Goal: Task Accomplishment & Management: Complete application form

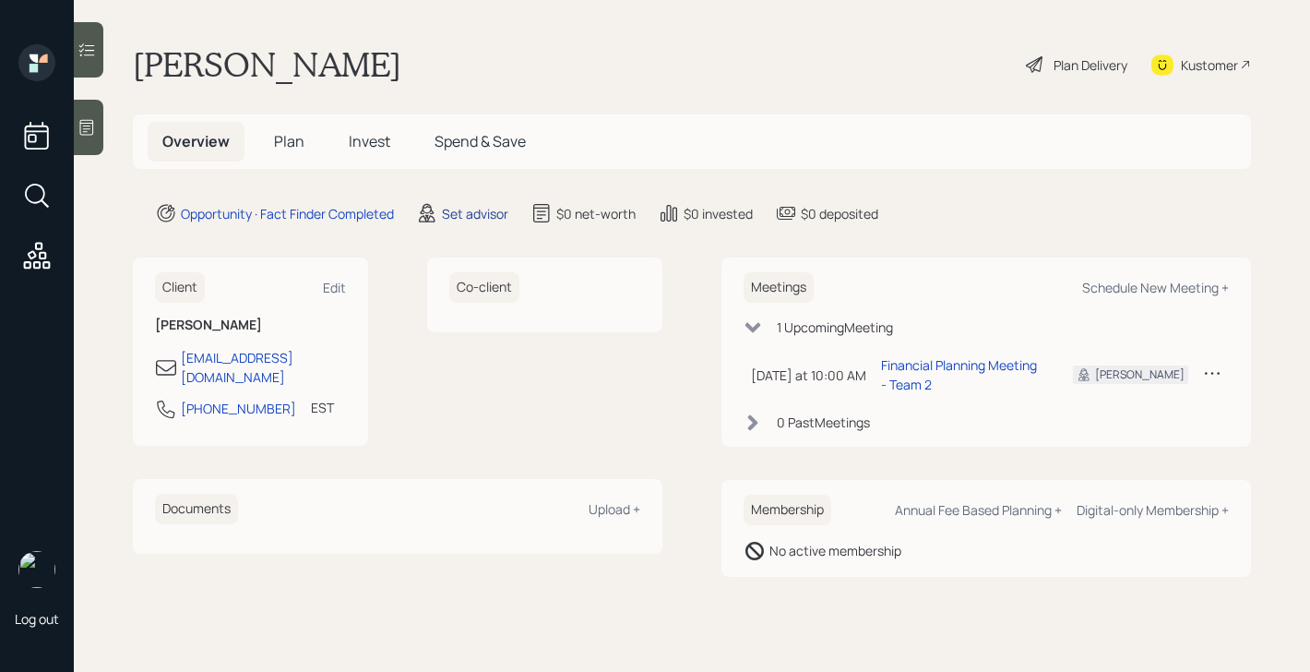
click at [475, 214] on div "Set advisor" at bounding box center [475, 213] width 66 height 19
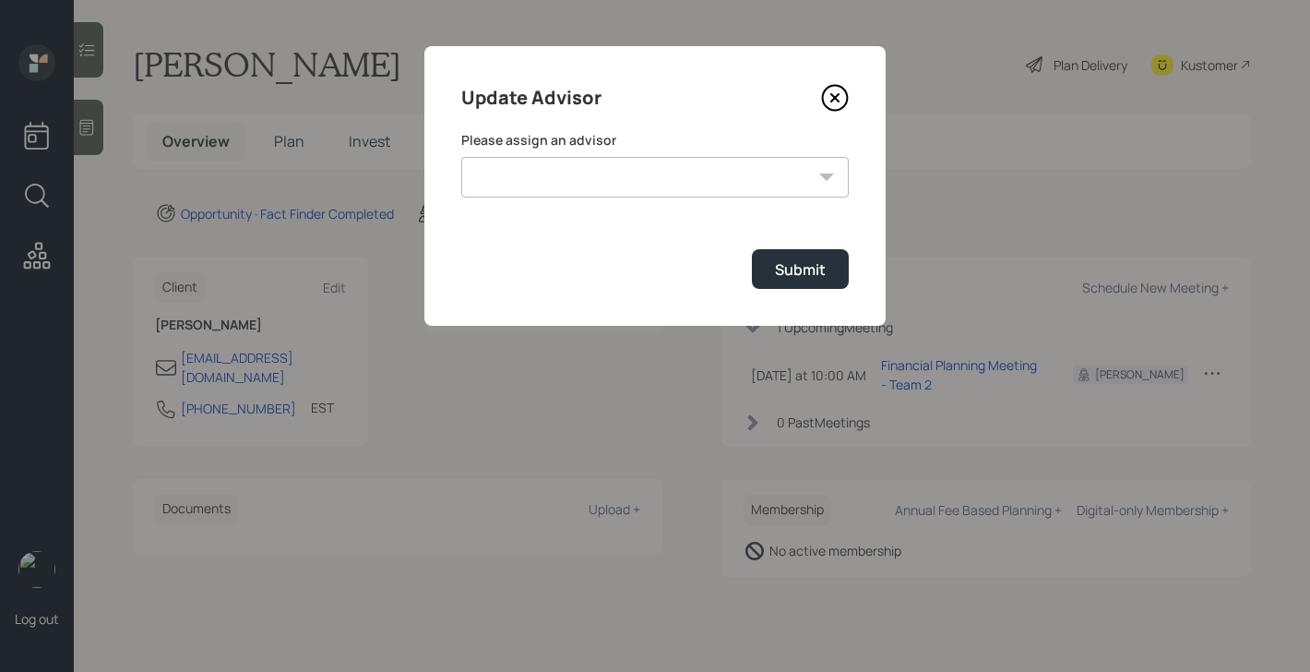
click at [568, 164] on select "[PERSON_NAME] [PERSON_NAME] [PERSON_NAME] End [PERSON_NAME] [PERSON_NAME] [PERS…" at bounding box center [654, 177] width 387 height 41
select select "bffa7908-1b2a-4c79-9bb6-f0ec9aed22d3"
click at [461, 157] on select "[PERSON_NAME] [PERSON_NAME] [PERSON_NAME] End [PERSON_NAME] [PERSON_NAME] [PERS…" at bounding box center [654, 177] width 387 height 41
click at [785, 286] on button "Submit" at bounding box center [800, 269] width 97 height 40
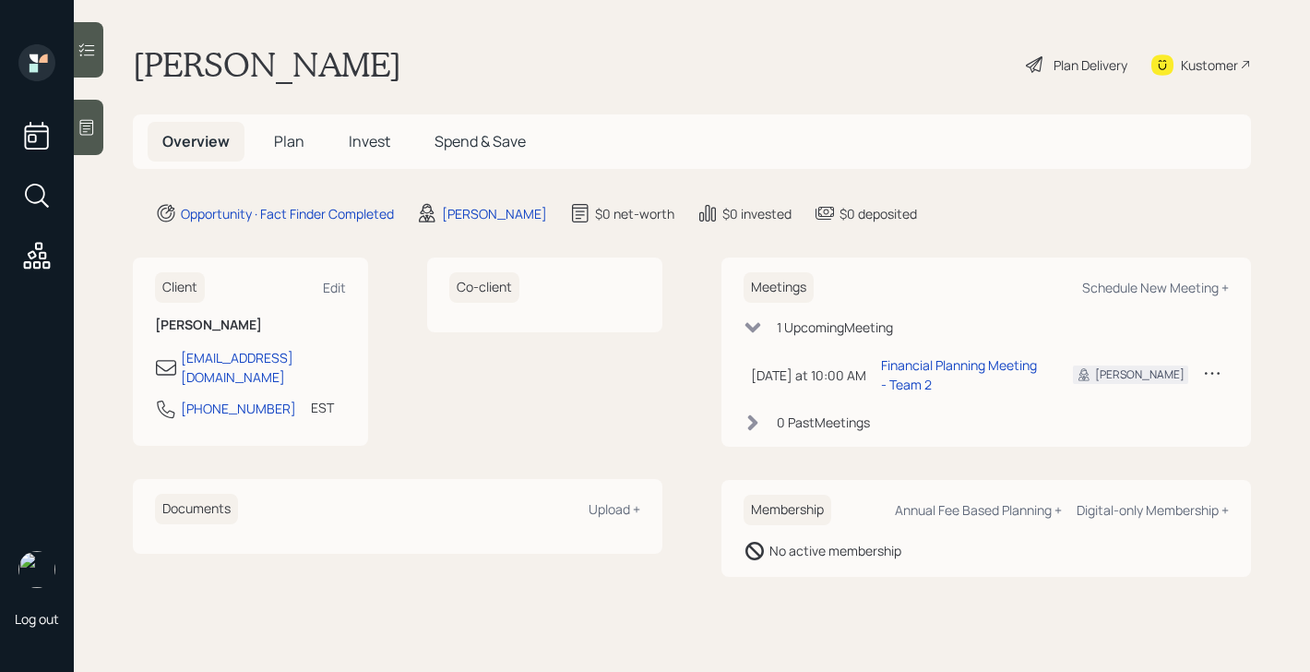
click at [291, 144] on span "Plan" at bounding box center [289, 141] width 30 height 20
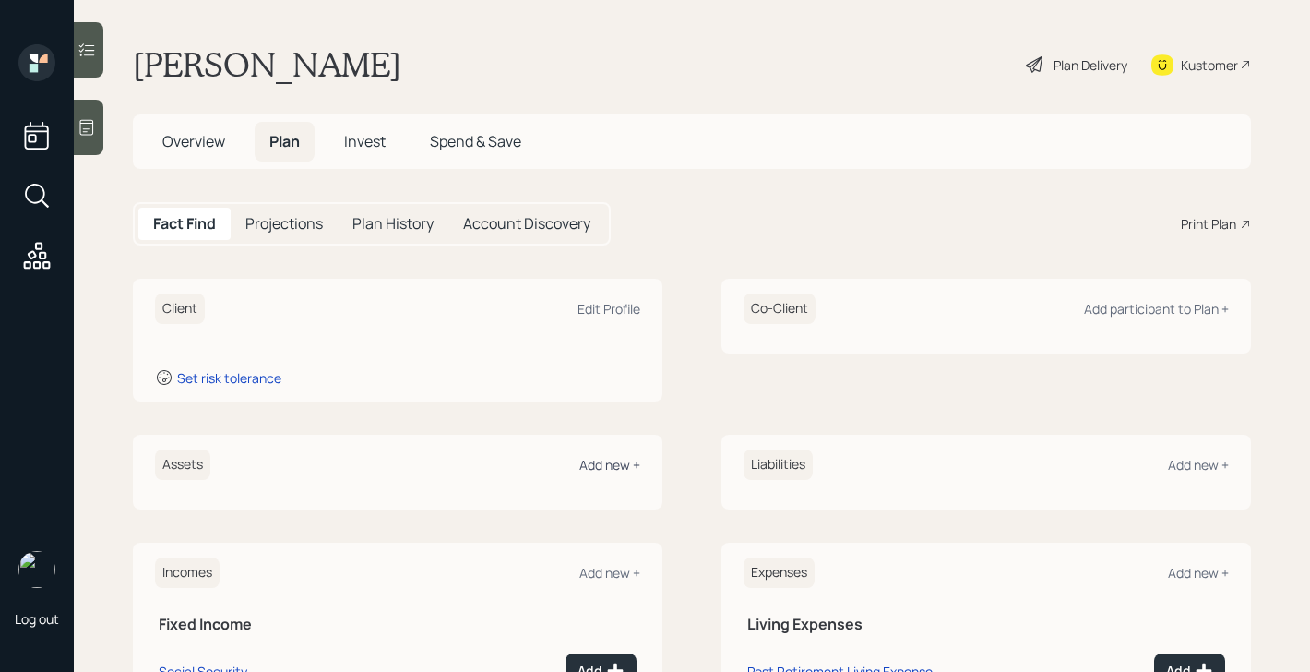
click at [606, 465] on div "Add new +" at bounding box center [609, 465] width 61 height 18
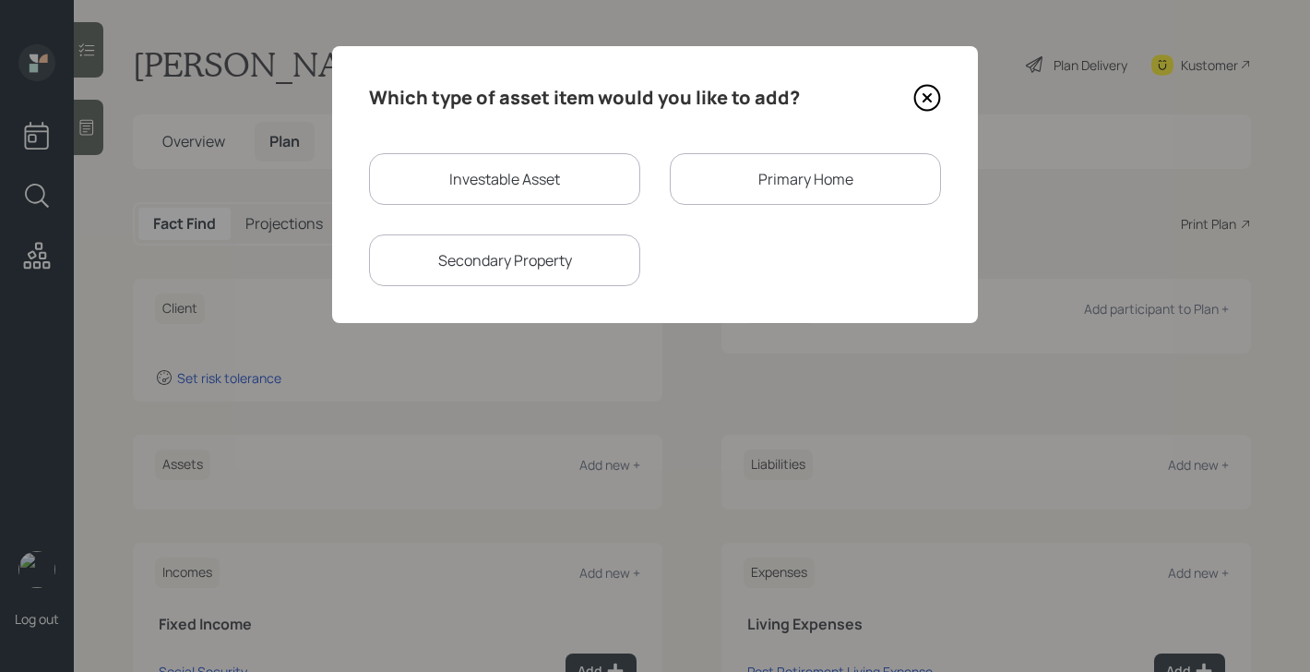
click at [516, 182] on div "Investable Asset" at bounding box center [504, 179] width 271 height 52
select select "taxable"
select select "balanced"
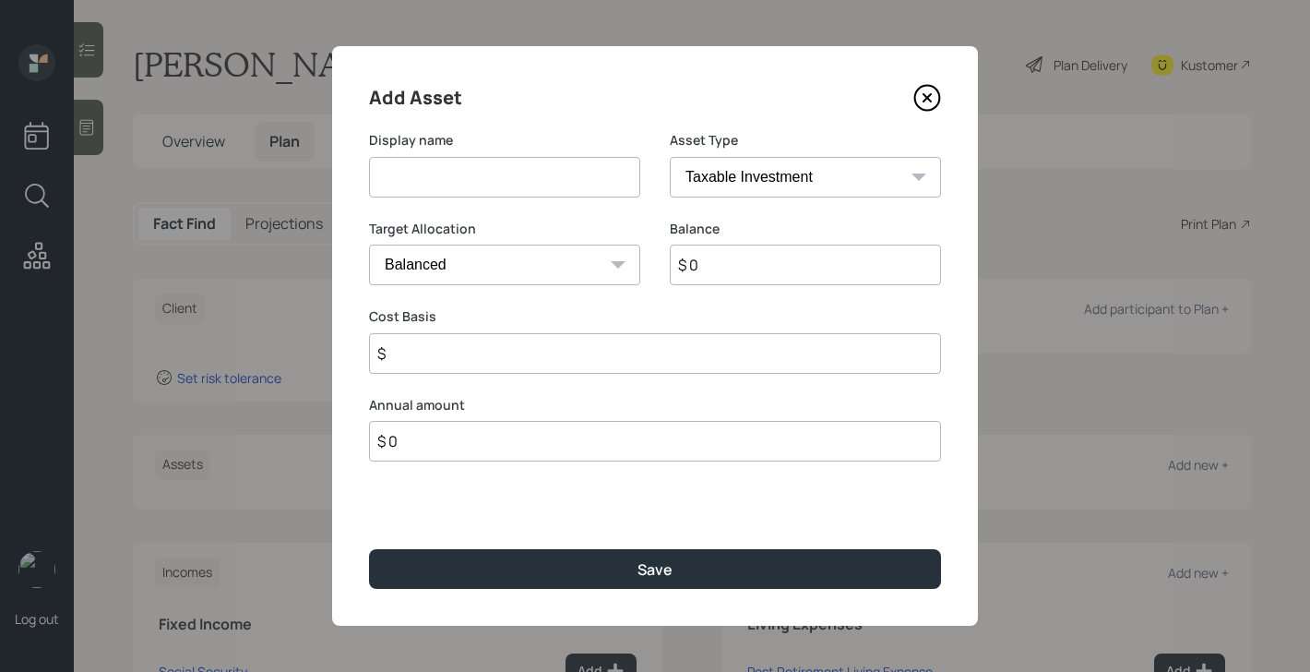
click at [474, 184] on input at bounding box center [504, 177] width 271 height 41
type input "[PERSON_NAME] Account"
click at [785, 167] on select "SEP [PERSON_NAME] IRA 401(k) [PERSON_NAME] 401(k) 403(b) [PERSON_NAME] 403(b) 4…" at bounding box center [805, 177] width 271 height 41
click at [670, 157] on select "SEP [PERSON_NAME] IRA 401(k) [PERSON_NAME] 401(k) 403(b) [PERSON_NAME] 403(b) 4…" at bounding box center [805, 177] width 271 height 41
click at [765, 267] on input "$ 0" at bounding box center [805, 264] width 271 height 41
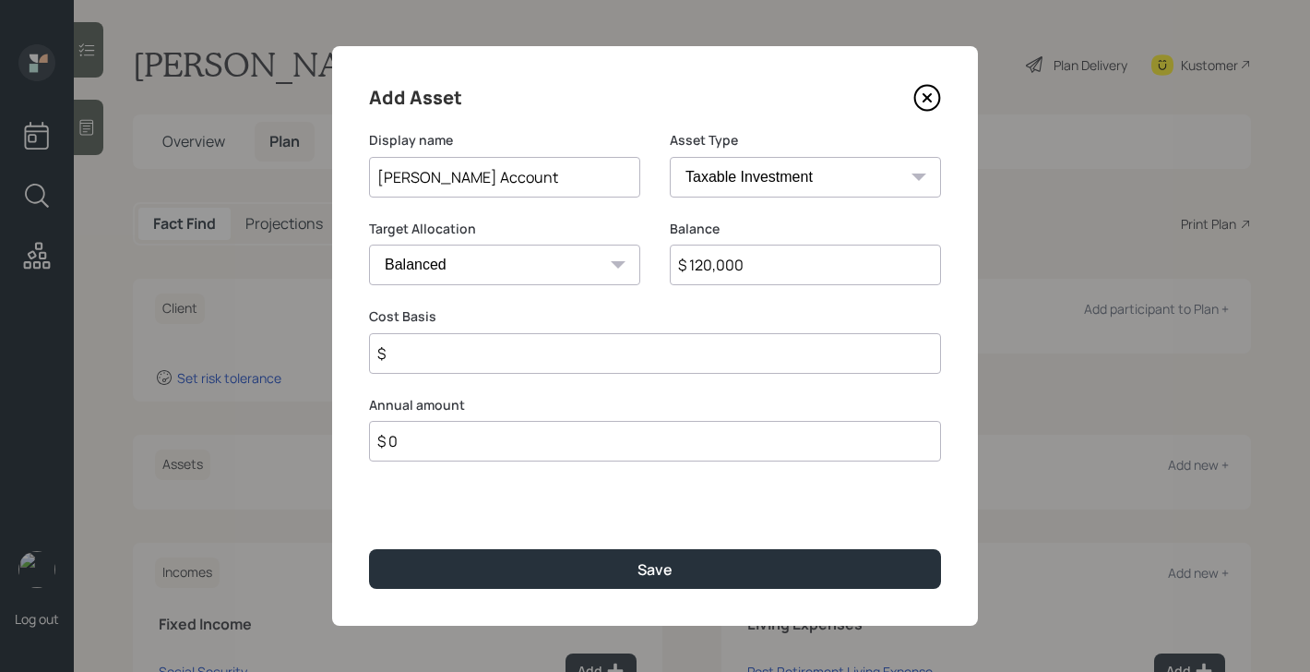
type input "$ 120,000"
click at [660, 350] on input "$" at bounding box center [655, 353] width 572 height 41
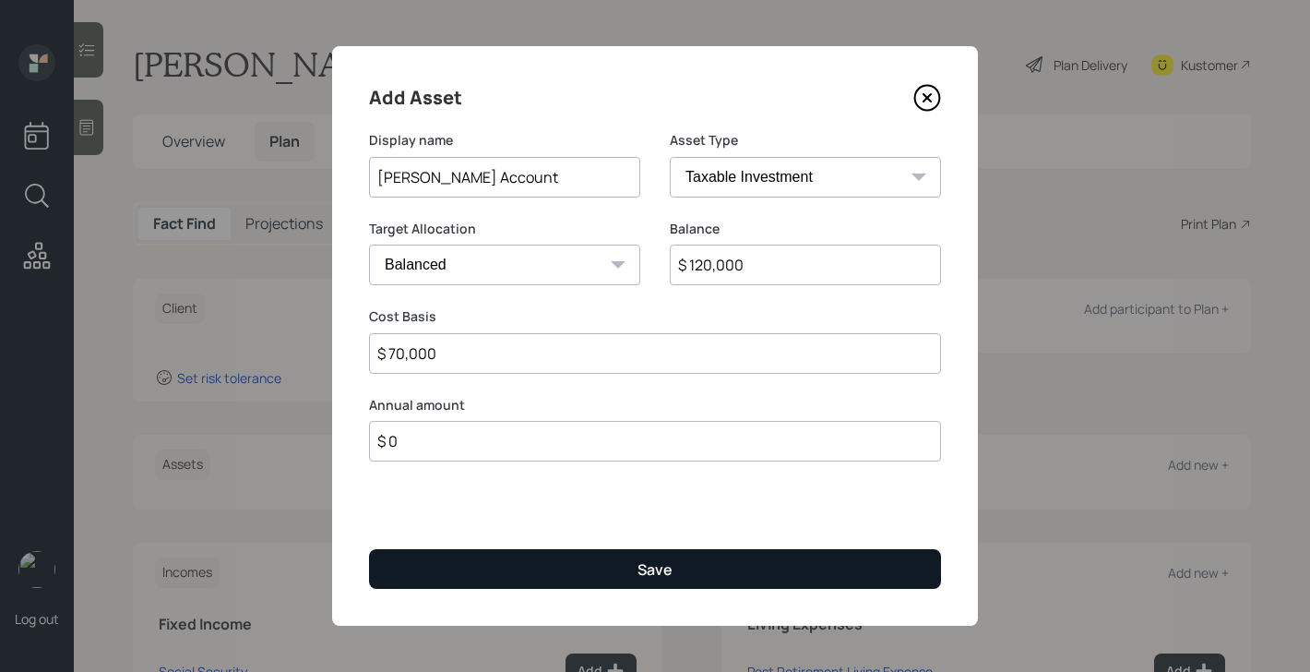
type input "$ 70,000"
click at [661, 569] on div "Save" at bounding box center [654, 569] width 35 height 20
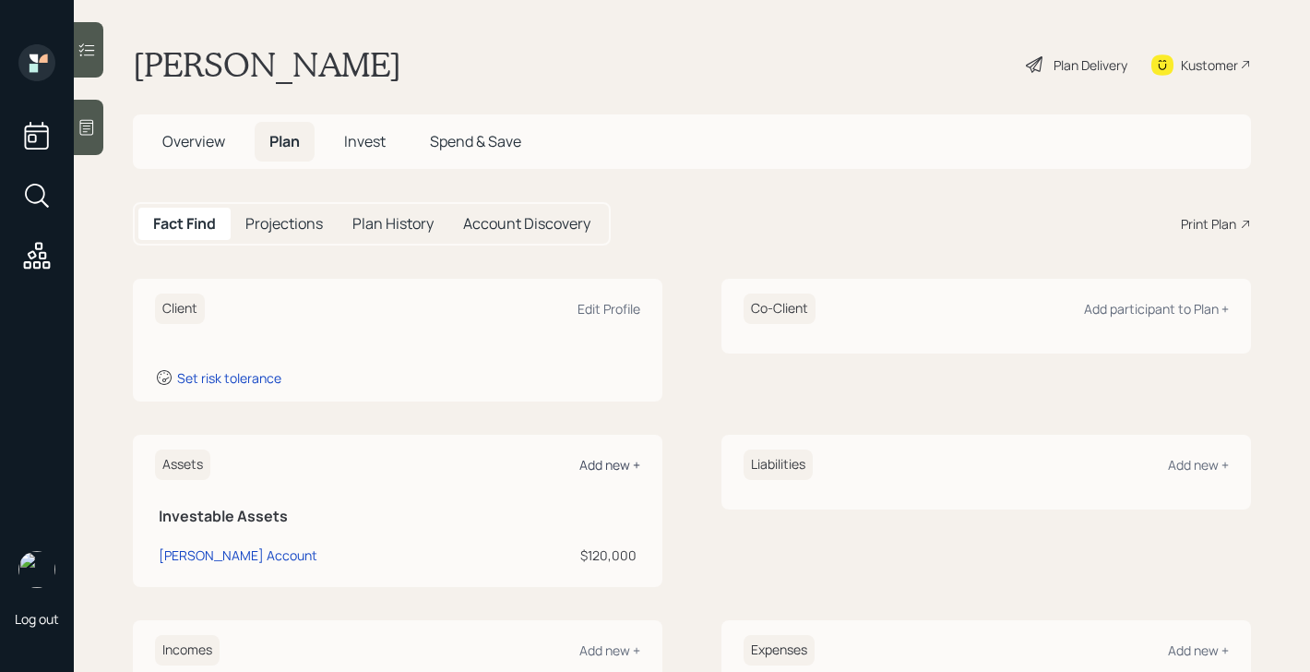
click at [616, 469] on div "Add new +" at bounding box center [609, 465] width 61 height 18
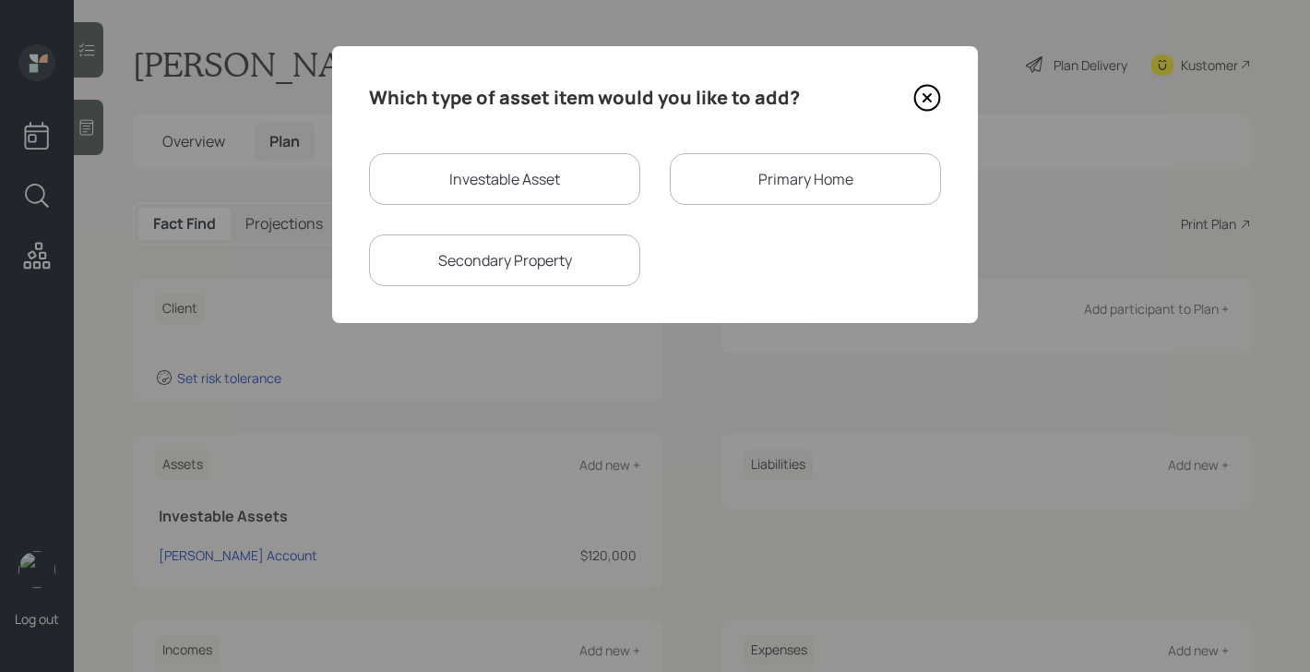
click at [513, 173] on div "Investable Asset" at bounding box center [504, 179] width 271 height 52
select select "taxable"
select select "balanced"
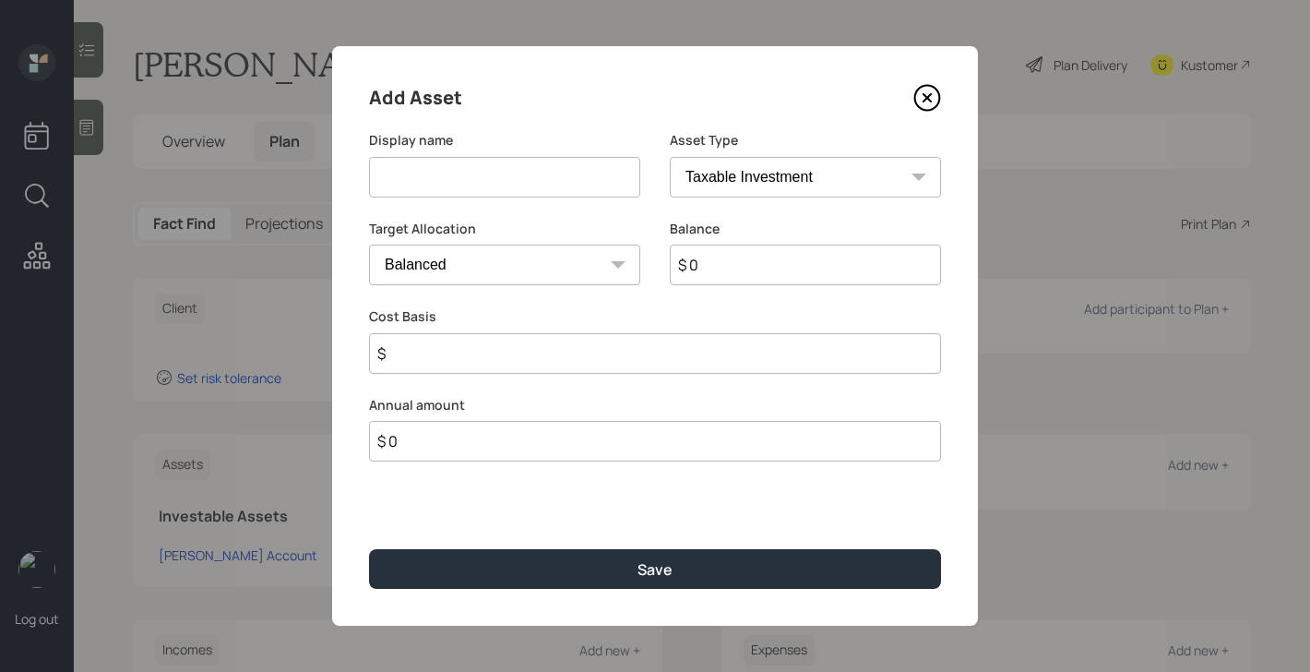
click at [513, 174] on input at bounding box center [504, 177] width 271 height 41
type input "TSP"
click at [804, 171] on select "SEP [PERSON_NAME] IRA 401(k) [PERSON_NAME] 401(k) 403(b) [PERSON_NAME] 403(b) 4…" at bounding box center [805, 177] width 271 height 41
select select "company_sponsored"
click at [670, 157] on select "SEP [PERSON_NAME] IRA 401(k) [PERSON_NAME] 401(k) 403(b) [PERSON_NAME] 403(b) 4…" at bounding box center [805, 177] width 271 height 41
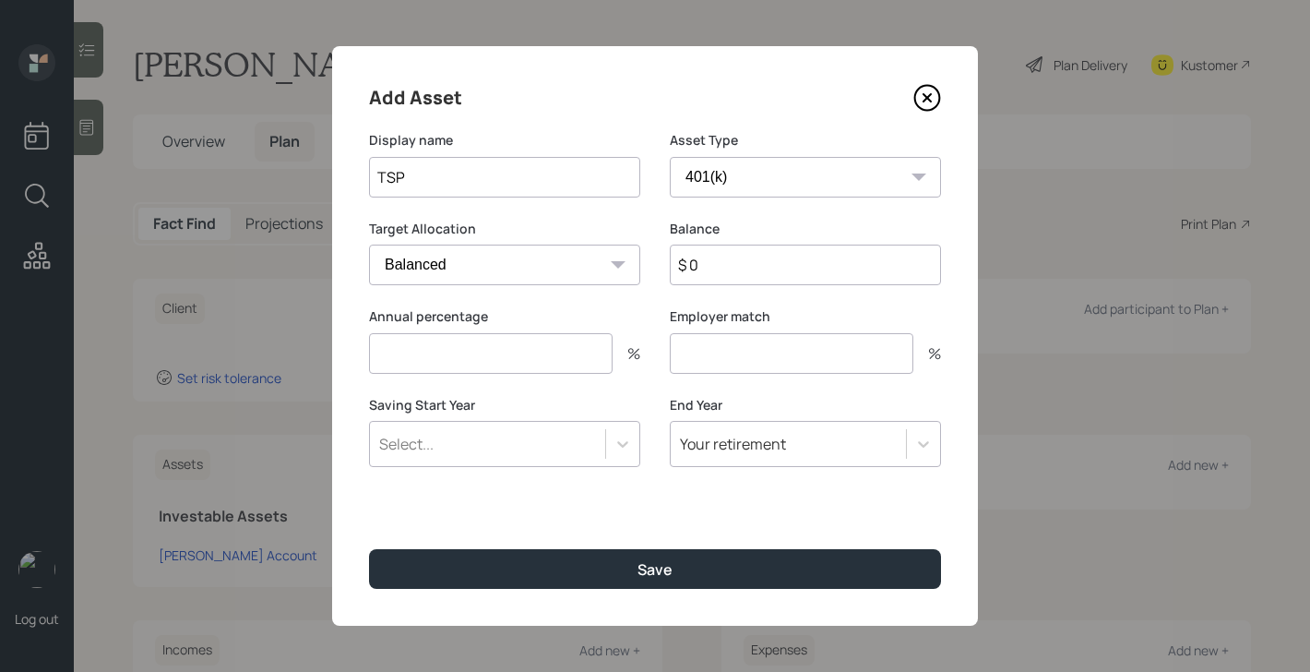
click at [708, 267] on input "$ 0" at bounding box center [805, 264] width 271 height 41
type input "$ 450,000"
click at [522, 343] on input "number" at bounding box center [491, 353] width 244 height 41
type input "0"
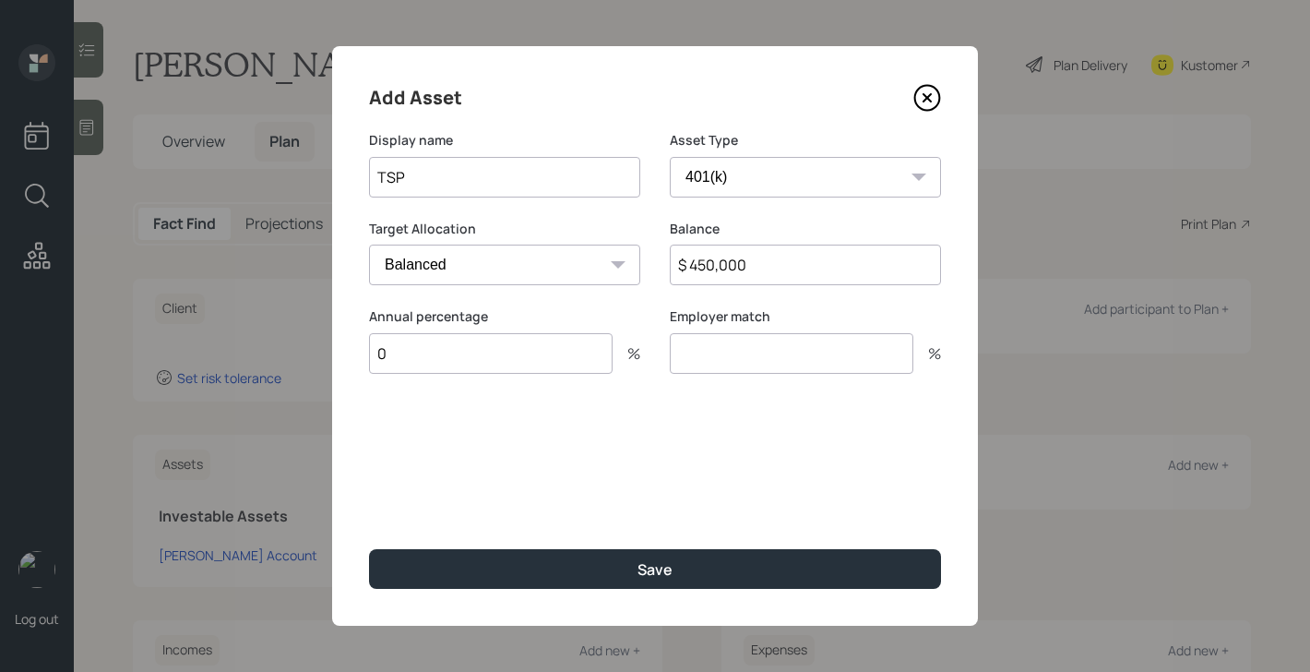
click at [696, 354] on input "number" at bounding box center [792, 353] width 244 height 41
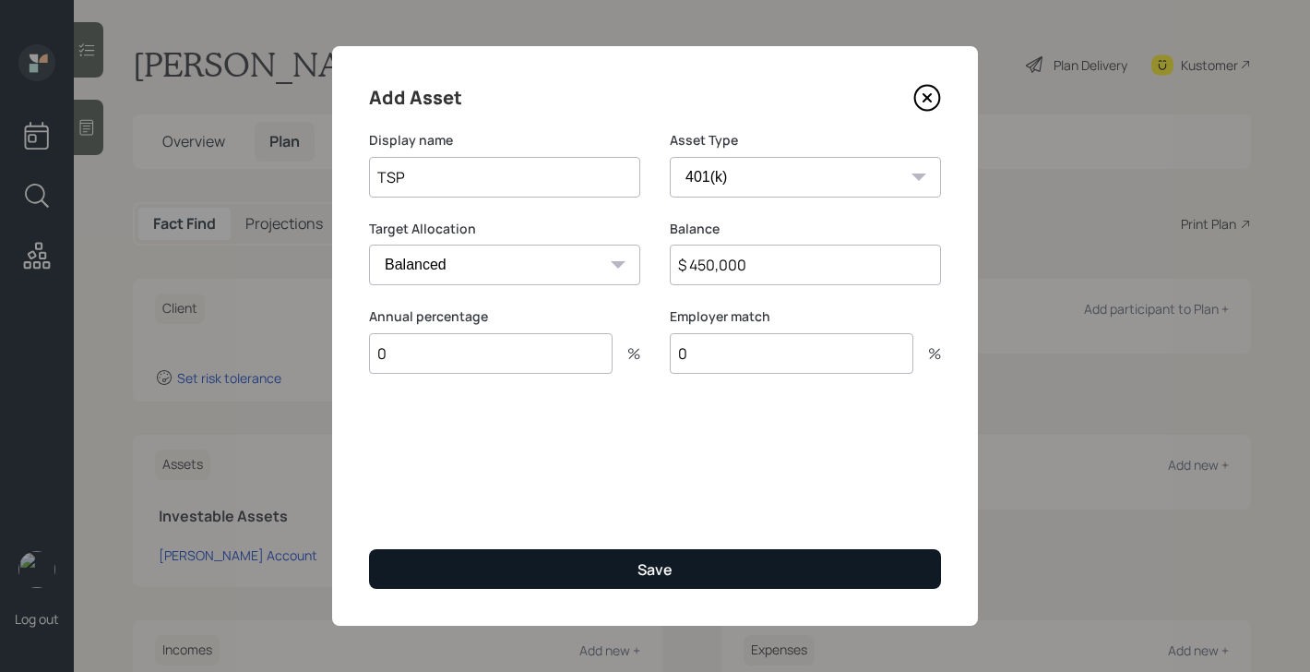
type input "0"
click at [640, 567] on div "Save" at bounding box center [654, 569] width 35 height 20
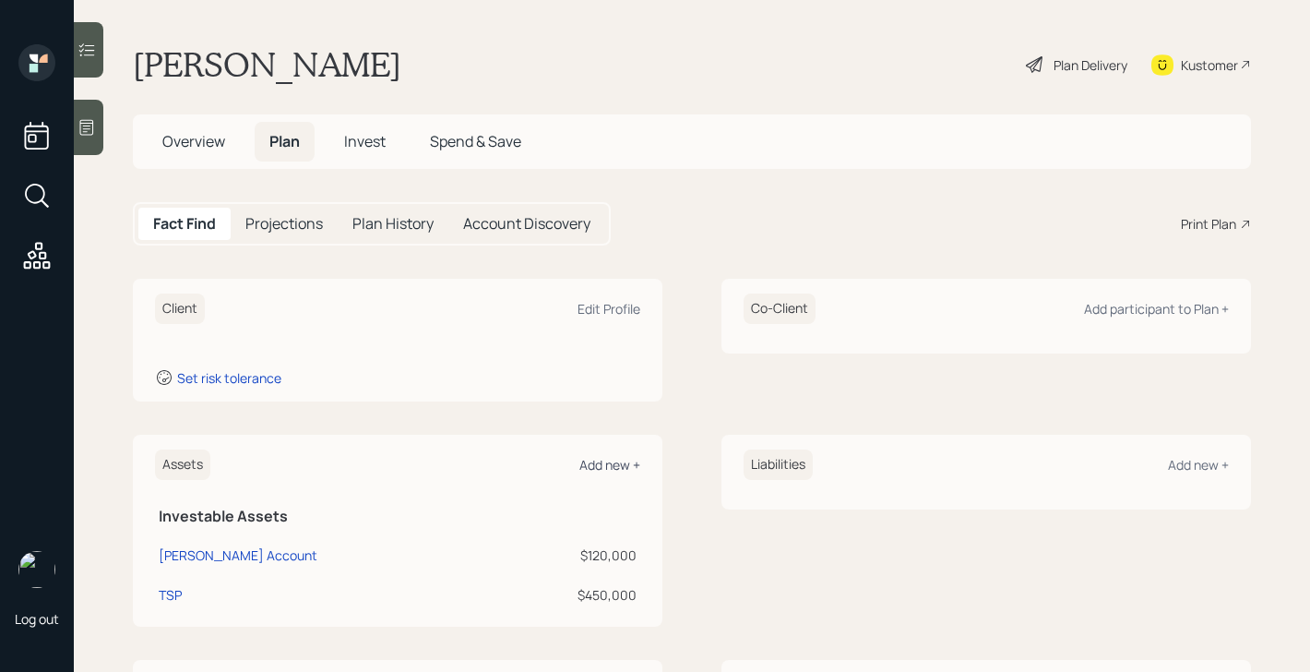
click at [629, 466] on div "Add new +" at bounding box center [609, 465] width 61 height 18
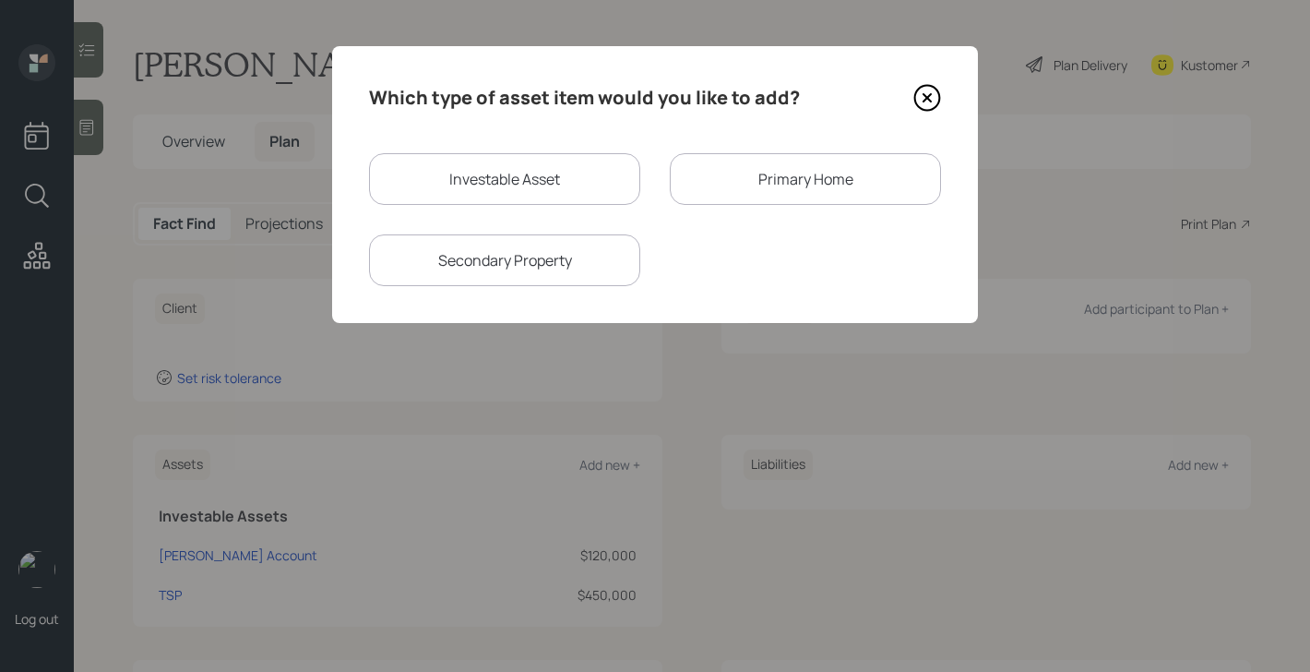
click at [514, 178] on div "Investable Asset" at bounding box center [504, 179] width 271 height 52
select select "taxable"
select select "balanced"
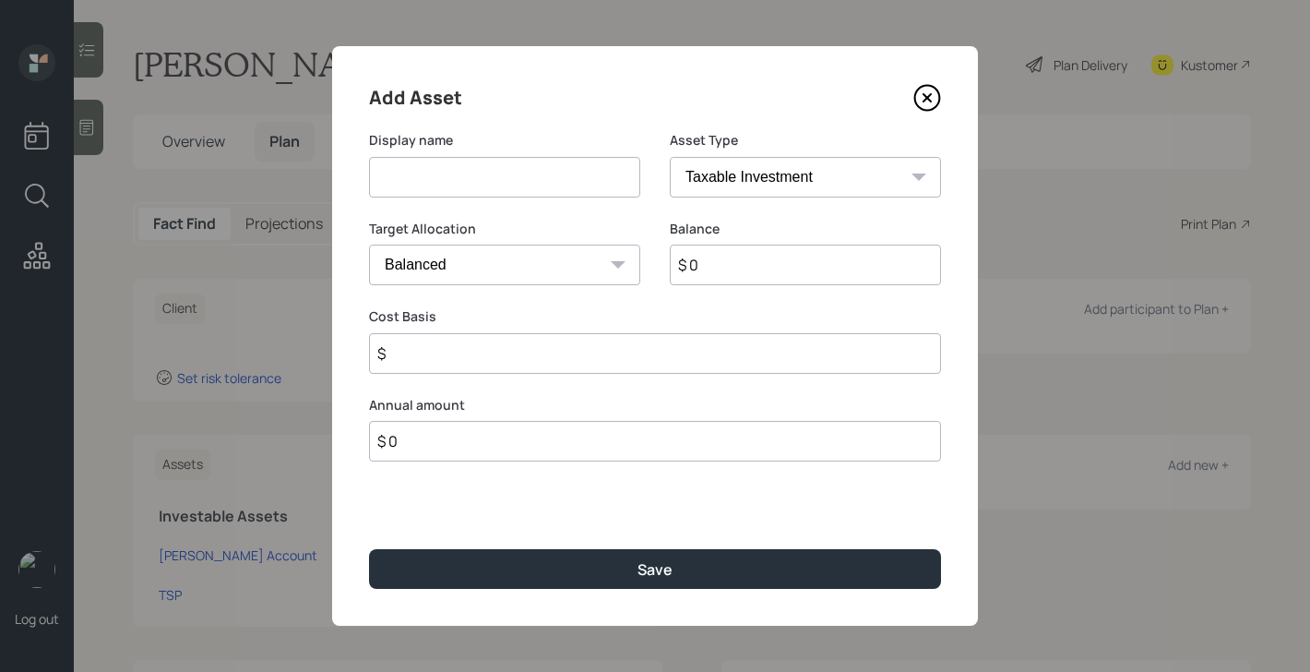
click at [514, 178] on input at bounding box center [504, 177] width 271 height 41
type input "Savings"
click at [779, 192] on select "SEP [PERSON_NAME] IRA 401(k) [PERSON_NAME] 401(k) 403(b) [PERSON_NAME] 403(b) 4…" at bounding box center [805, 177] width 271 height 41
select select "cash"
click at [670, 157] on select "SEP [PERSON_NAME] IRA 401(k) [PERSON_NAME] 401(k) 403(b) [PERSON_NAME] 403(b) 4…" at bounding box center [805, 177] width 271 height 41
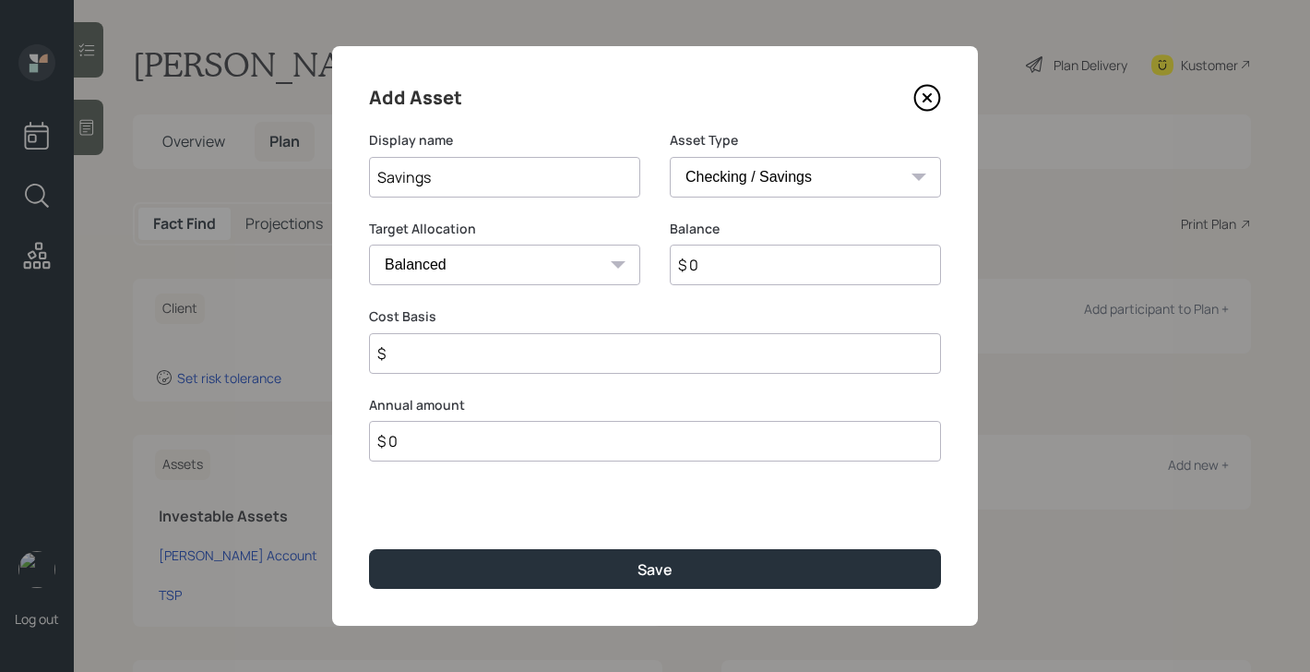
type input "$"
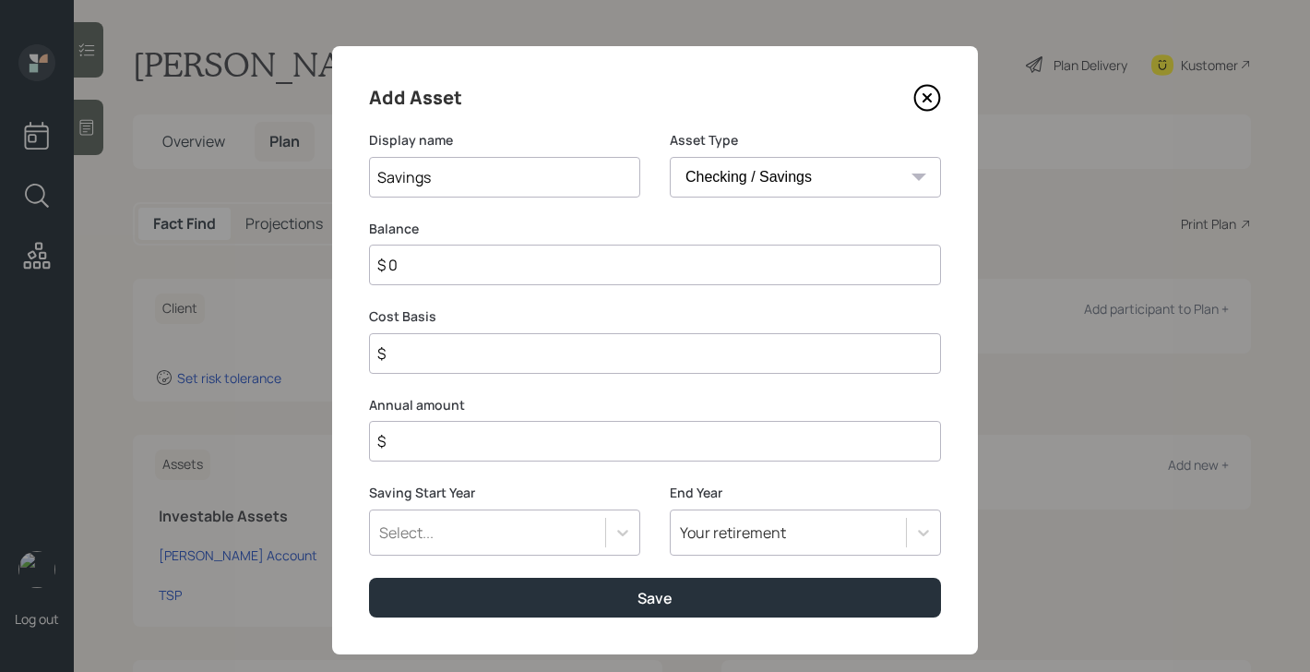
click at [675, 268] on input "$ 0" at bounding box center [655, 264] width 572 height 41
type input "$ 2"
type input "$ 20"
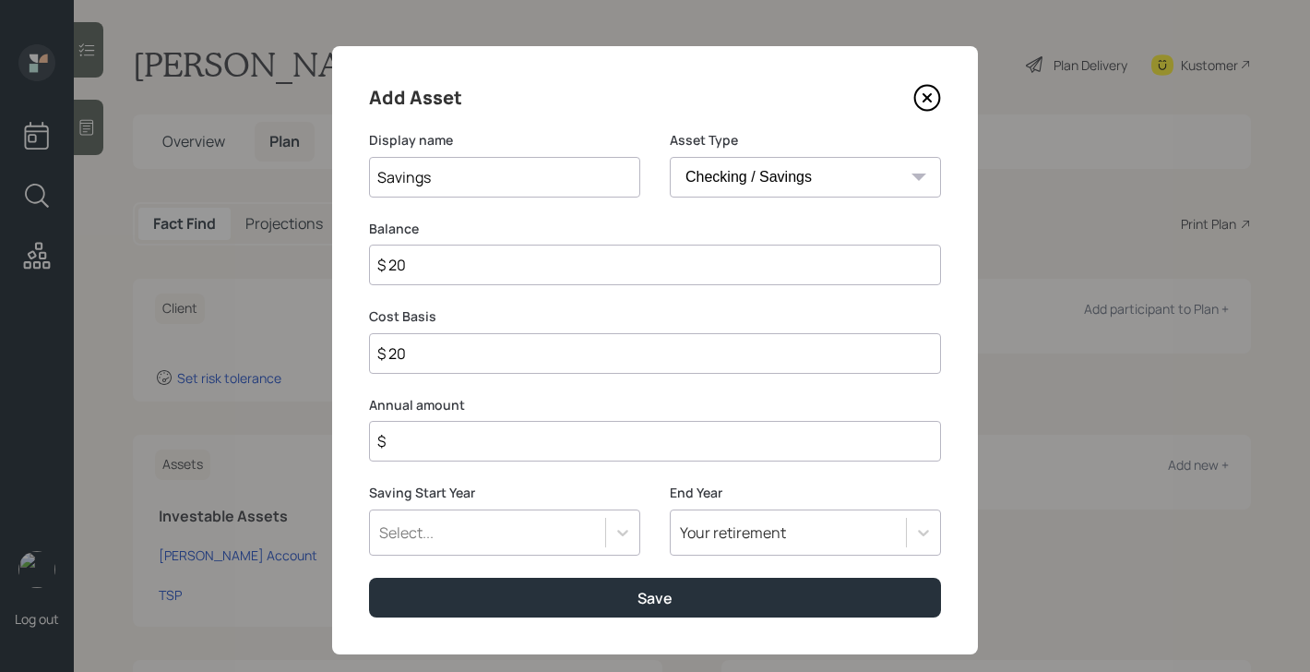
type input "$ 200"
type input "$ 2,000"
type input "$ 20,000"
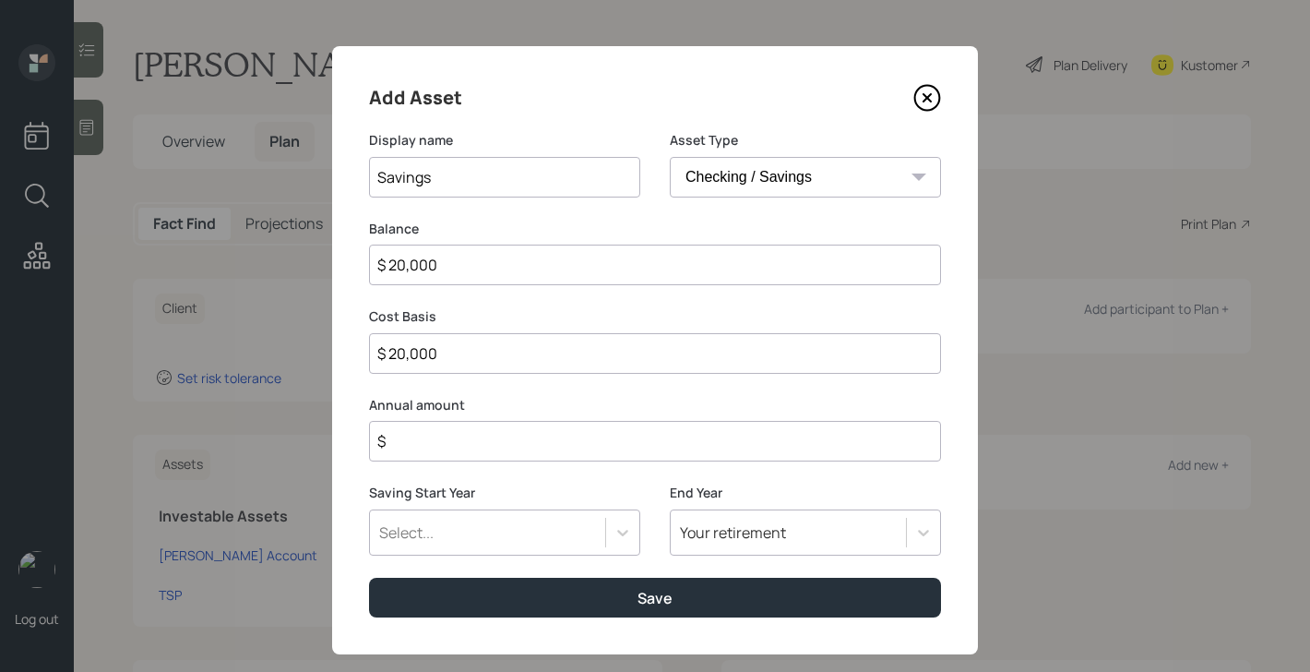
type input "$ 20,000"
click at [601, 440] on input "$" at bounding box center [655, 441] width 572 height 41
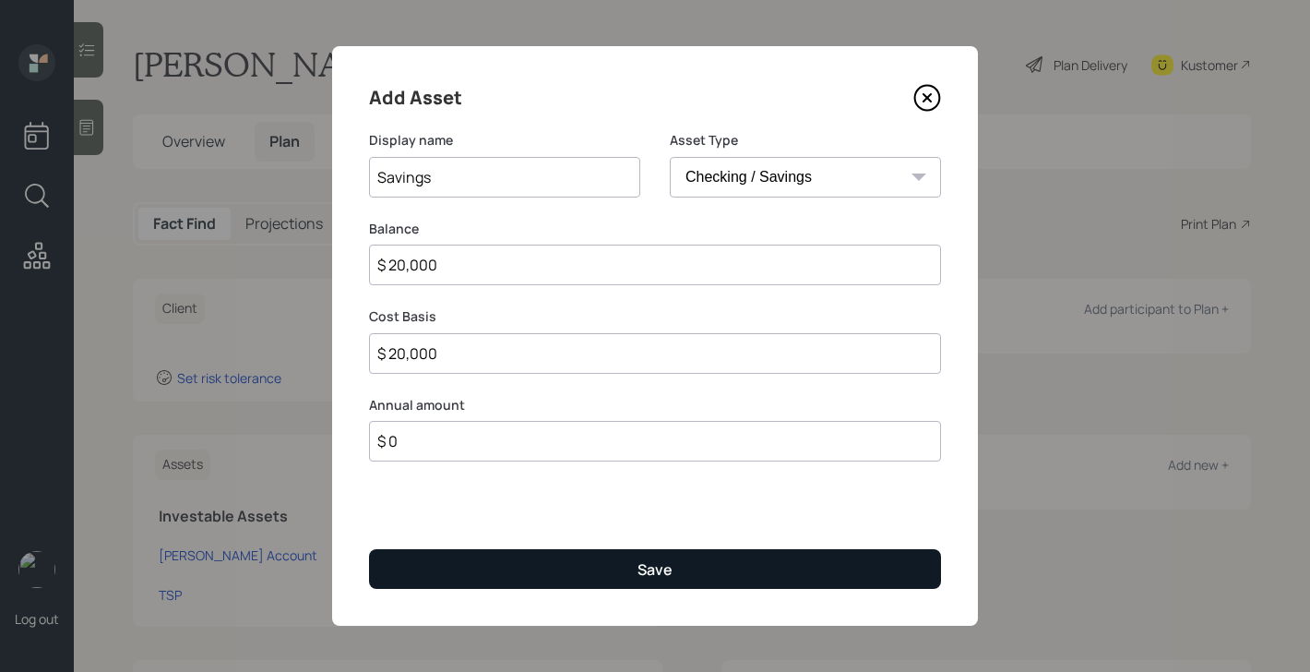
type input "$ 0"
click at [598, 563] on button "Save" at bounding box center [655, 569] width 572 height 40
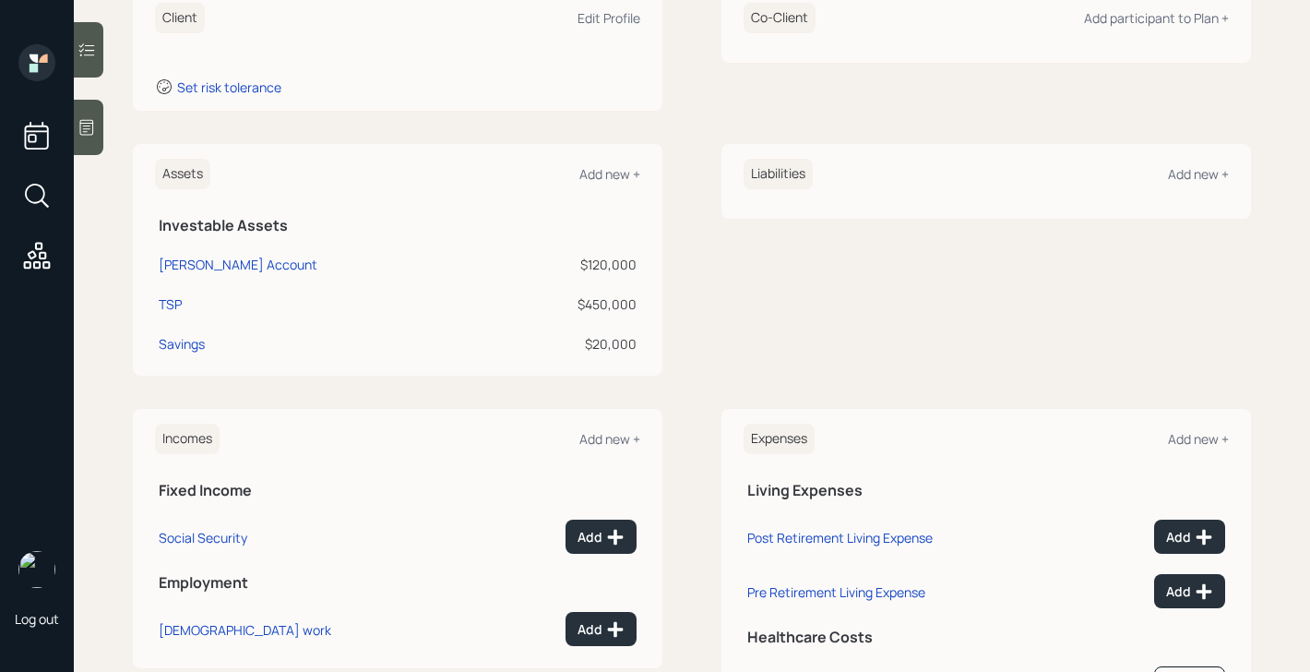
scroll to position [386, 0]
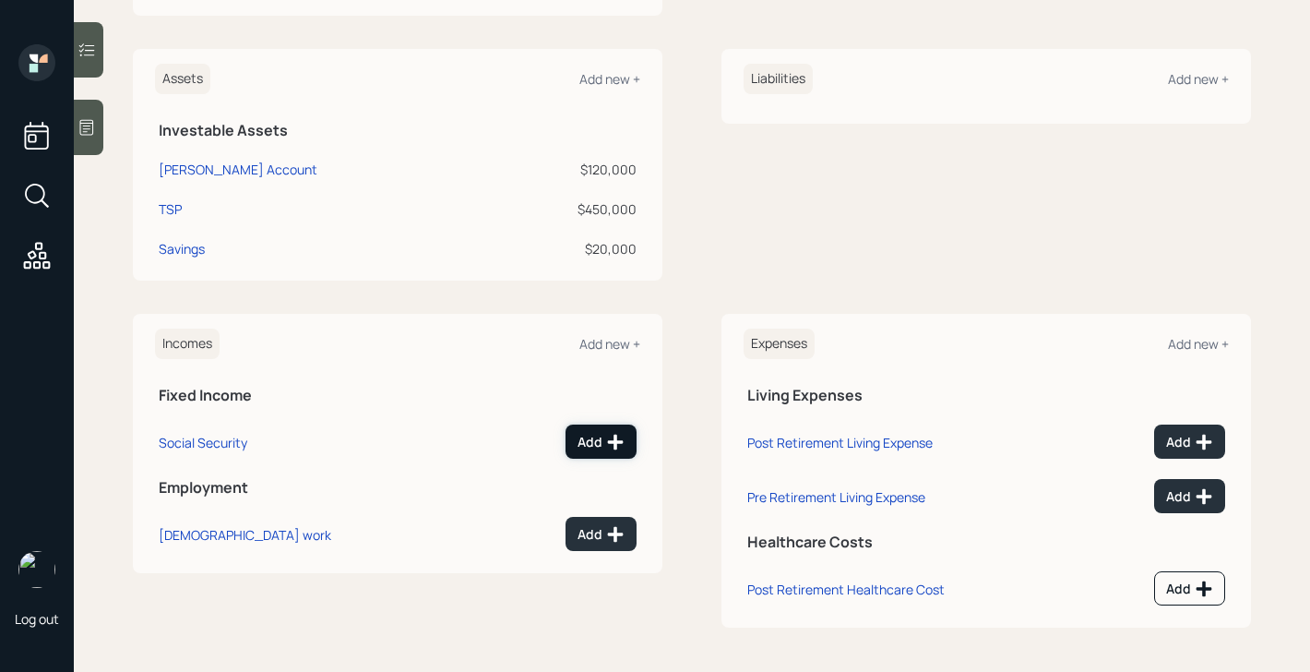
click at [599, 441] on div "Add" at bounding box center [600, 442] width 47 height 18
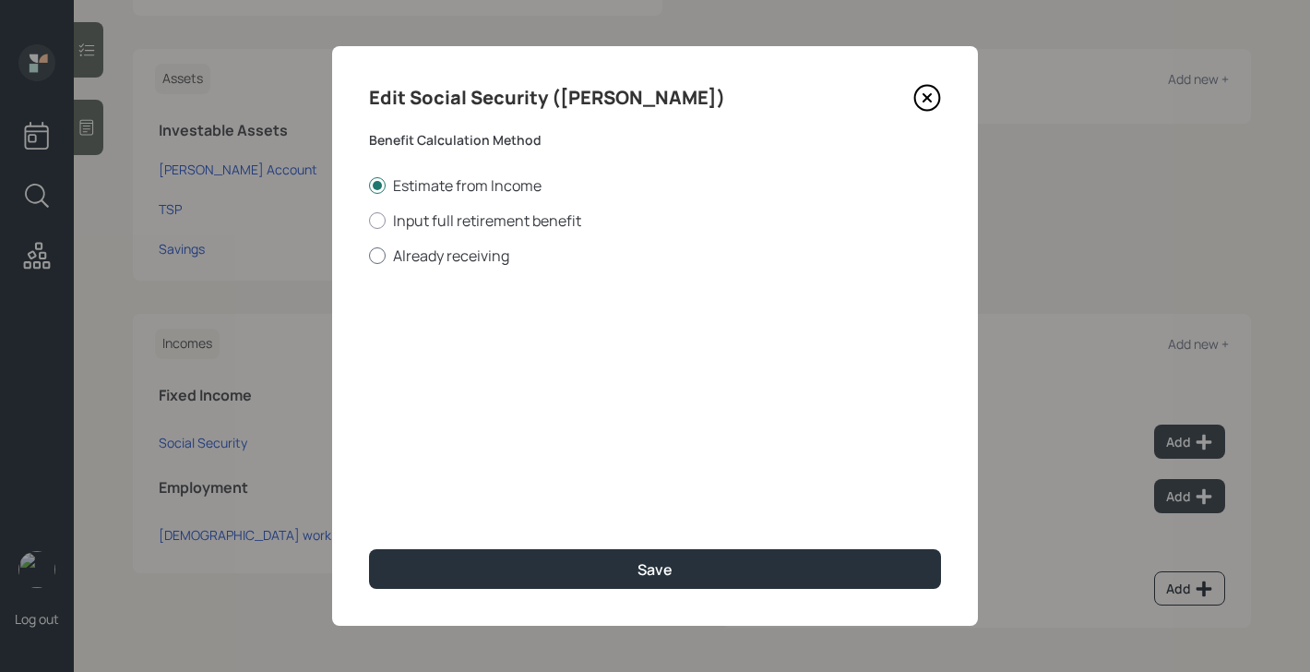
click at [468, 259] on label "Already receiving" at bounding box center [655, 255] width 572 height 20
click at [369, 256] on input "Already receiving" at bounding box center [368, 255] width 1 height 1
radio input "true"
click at [468, 340] on input "$" at bounding box center [655, 333] width 572 height 41
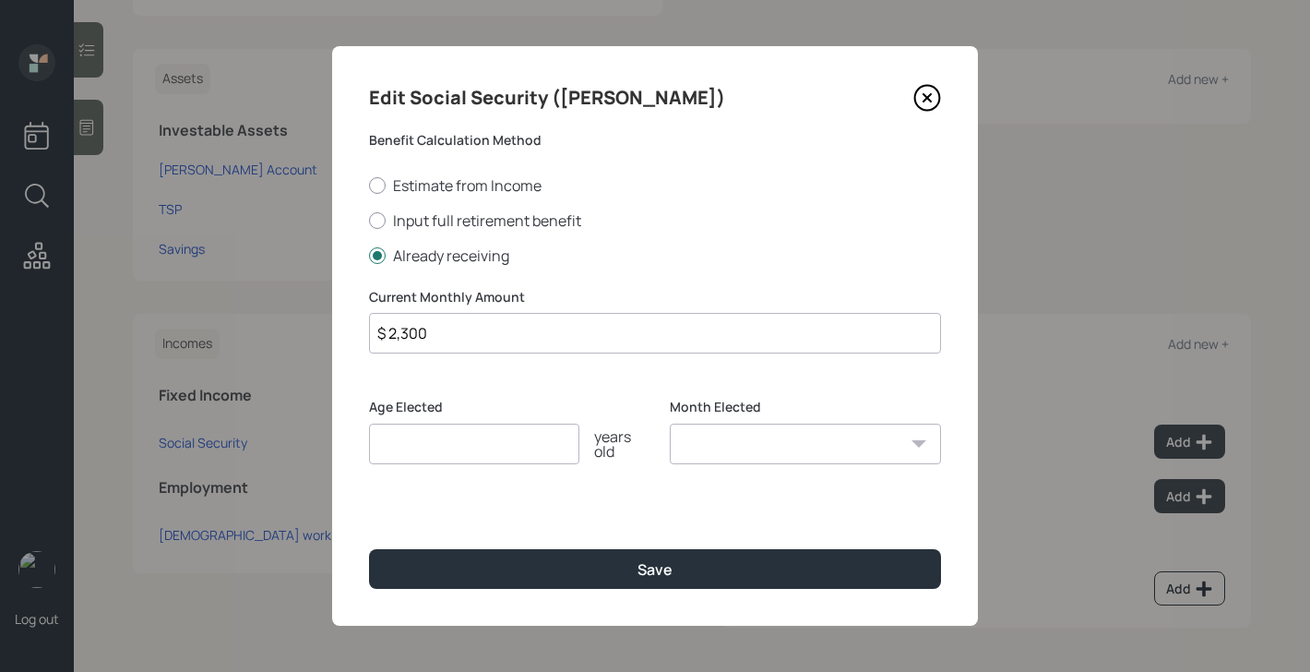
type input "$ 2,300"
click at [442, 450] on input "number" at bounding box center [474, 443] width 210 height 41
type input "67"
click at [763, 443] on select "January February March April May June July August September October November De…" at bounding box center [805, 443] width 271 height 41
select select "1"
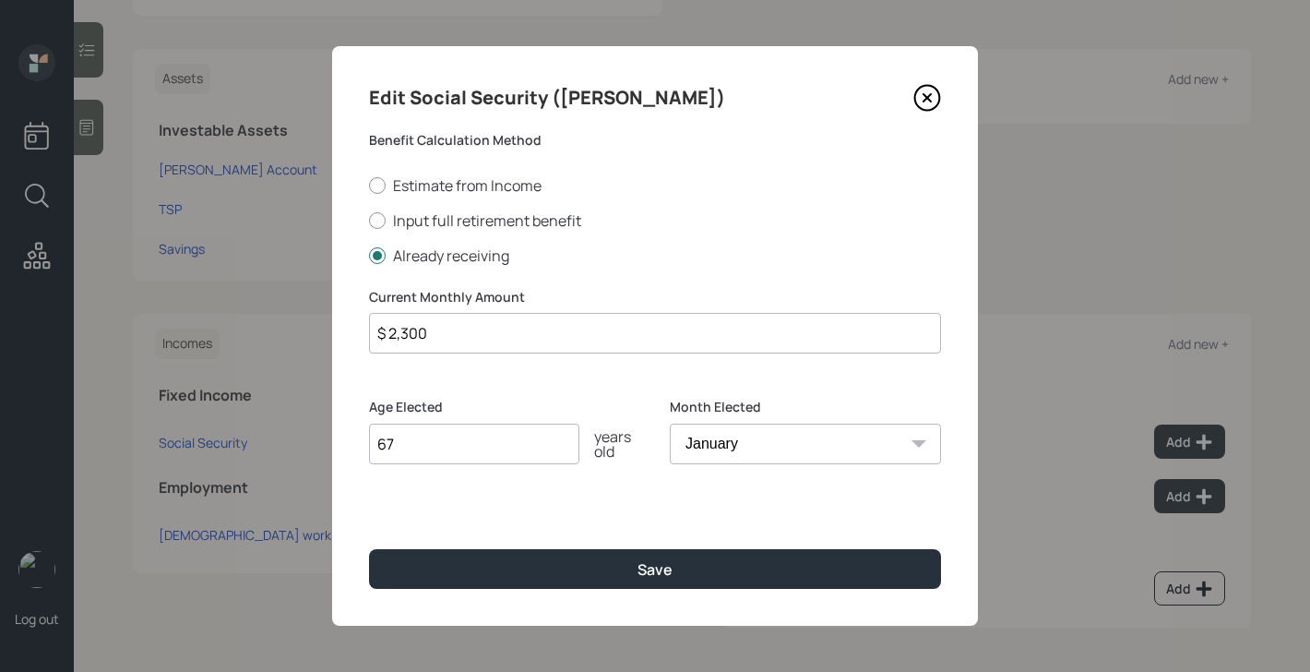
click at [670, 423] on select "January February March April May June July August September October November De…" at bounding box center [805, 443] width 271 height 41
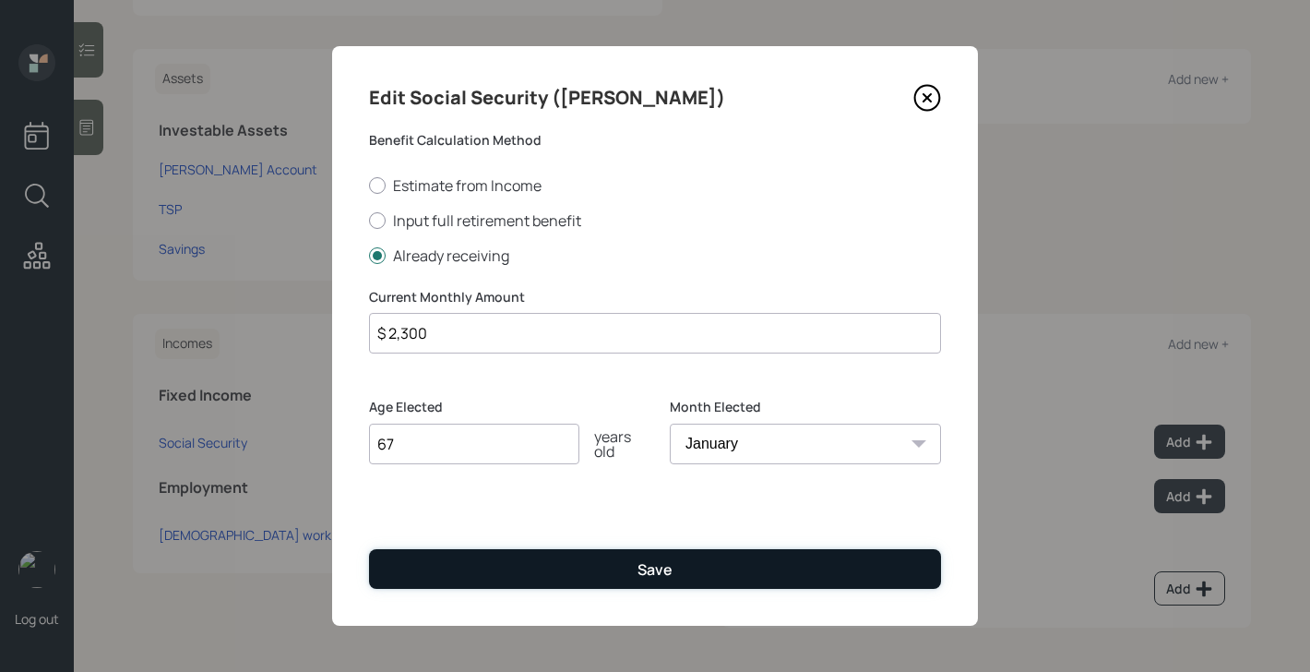
click at [647, 569] on div "Save" at bounding box center [654, 569] width 35 height 20
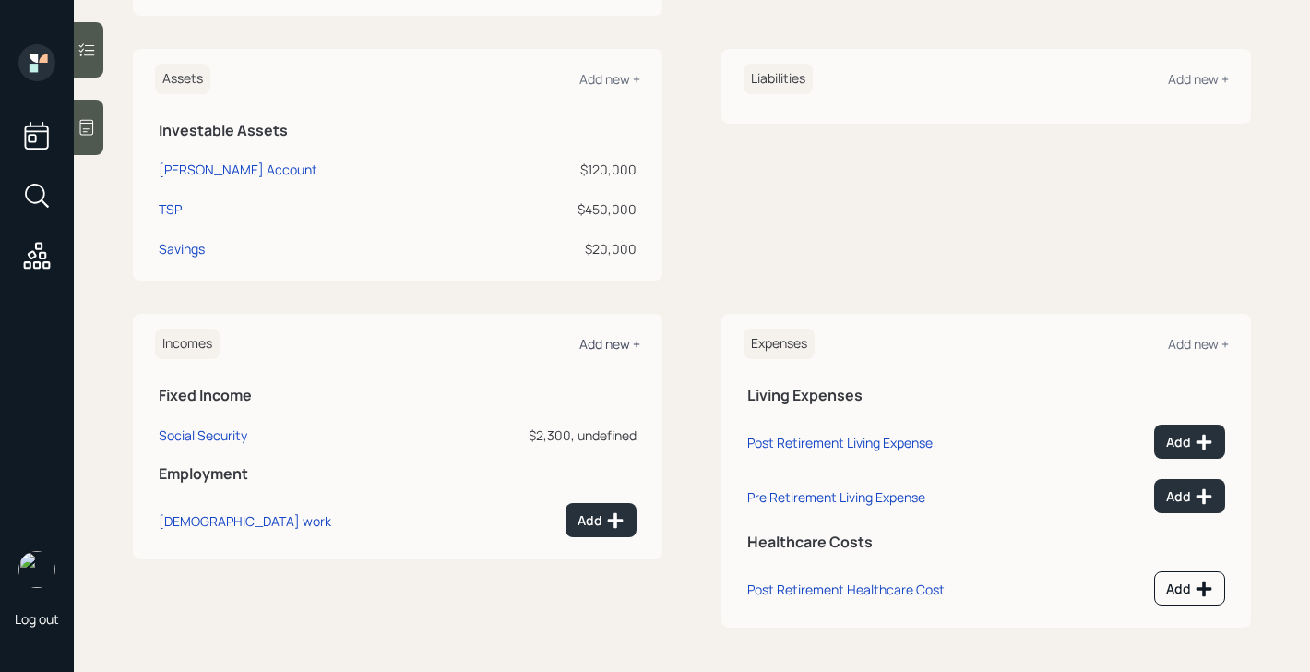
click at [616, 336] on div "Add new +" at bounding box center [609, 344] width 61 height 18
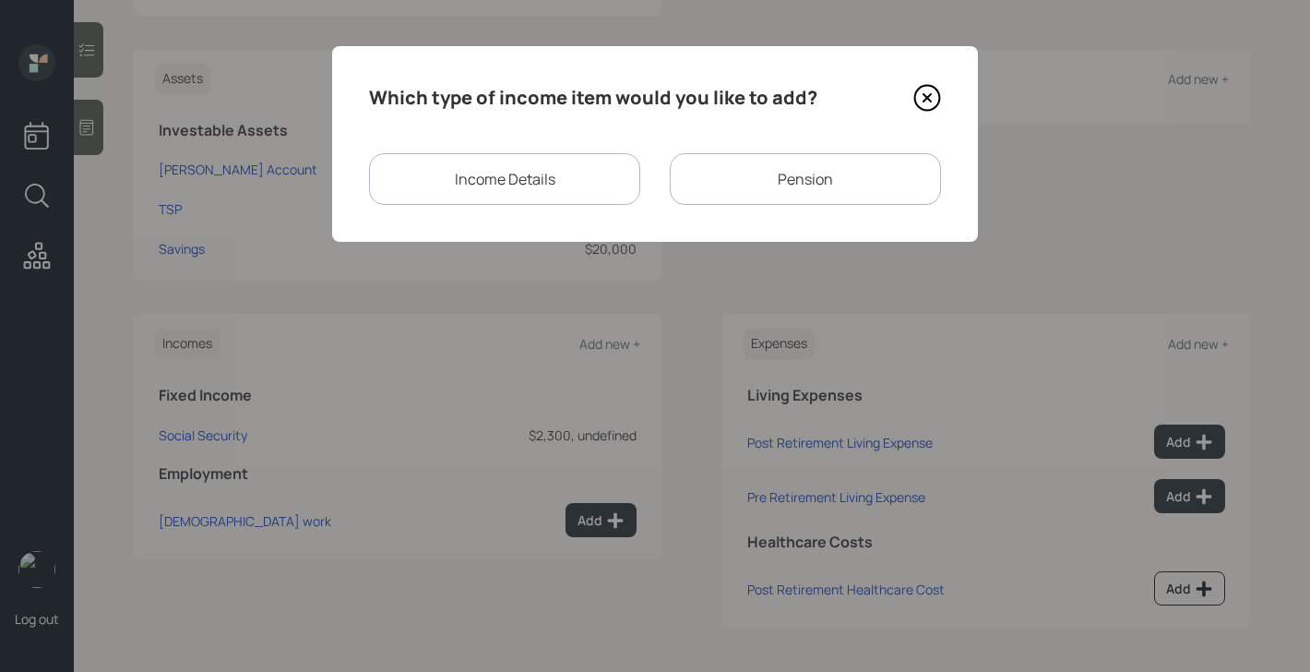
click at [738, 202] on div "Pension" at bounding box center [805, 179] width 271 height 52
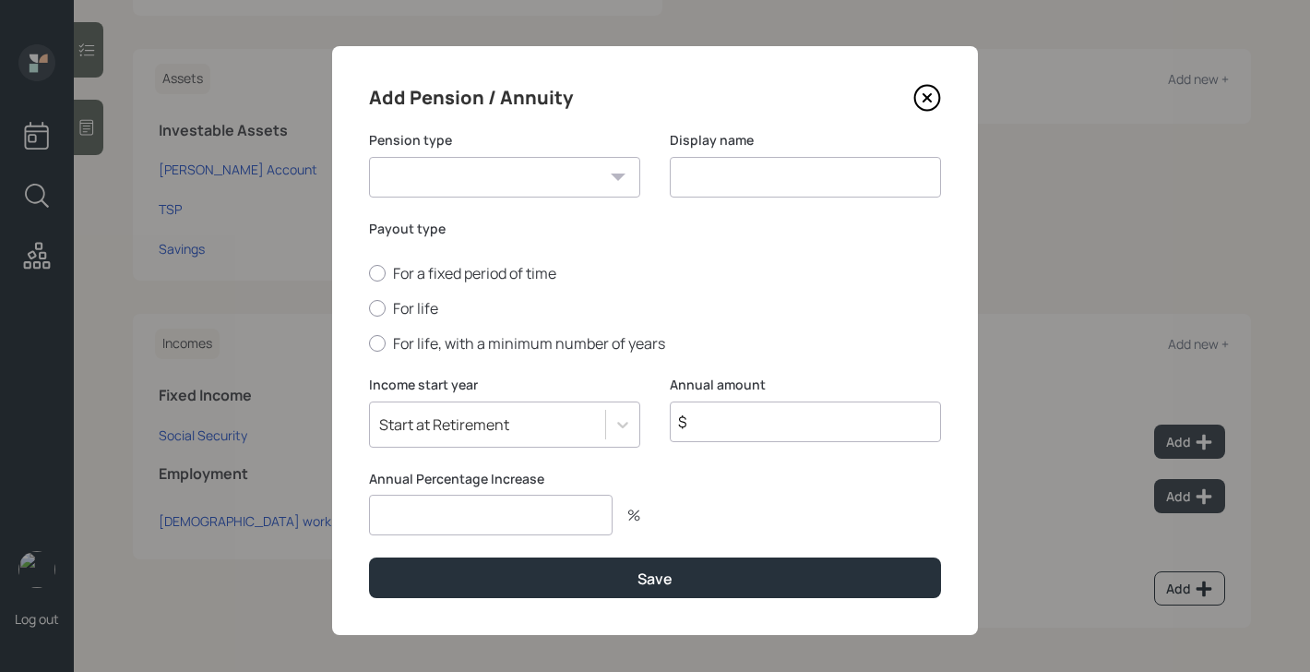
click at [584, 188] on select "Pension Annuity" at bounding box center [504, 177] width 271 height 41
select select "pension"
click at [369, 157] on select "Pension Annuity" at bounding box center [504, 177] width 271 height 41
click at [713, 181] on input at bounding box center [805, 177] width 271 height 41
type input "Pension"
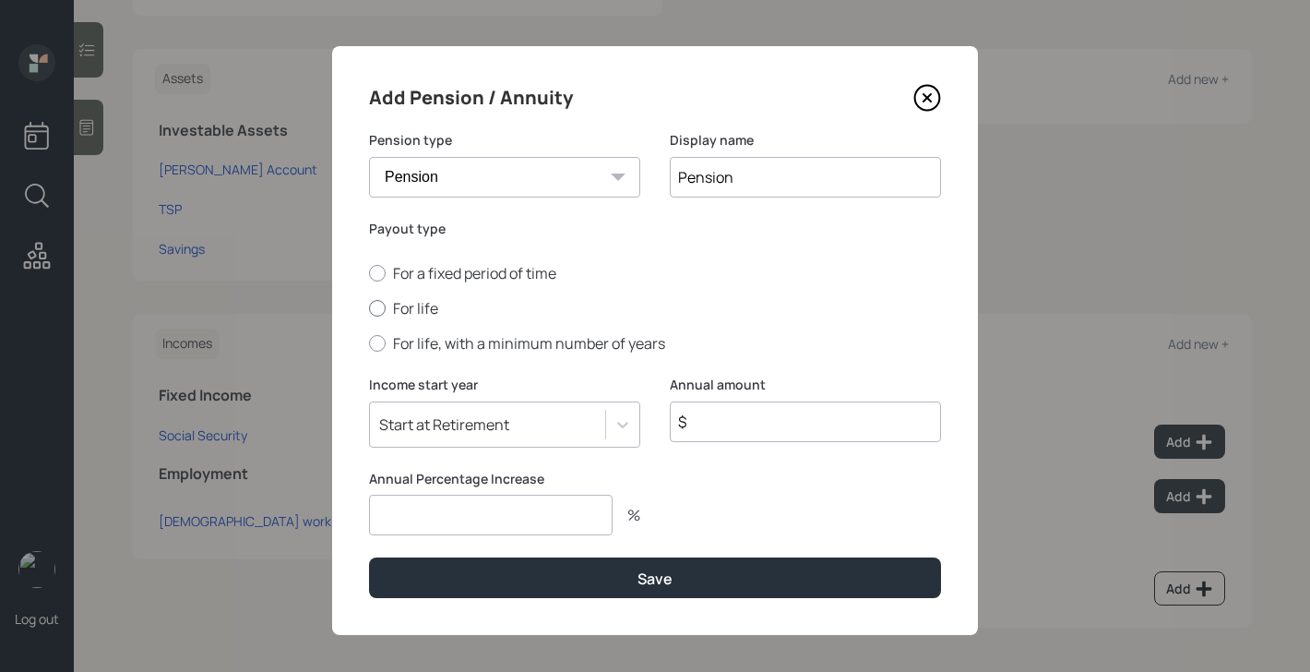
click at [396, 309] on label "For life" at bounding box center [655, 308] width 572 height 20
click at [369, 309] on input "For life" at bounding box center [368, 308] width 1 height 1
radio input "true"
click at [757, 421] on input "$" at bounding box center [805, 421] width 271 height 41
type input "$ 24,000"
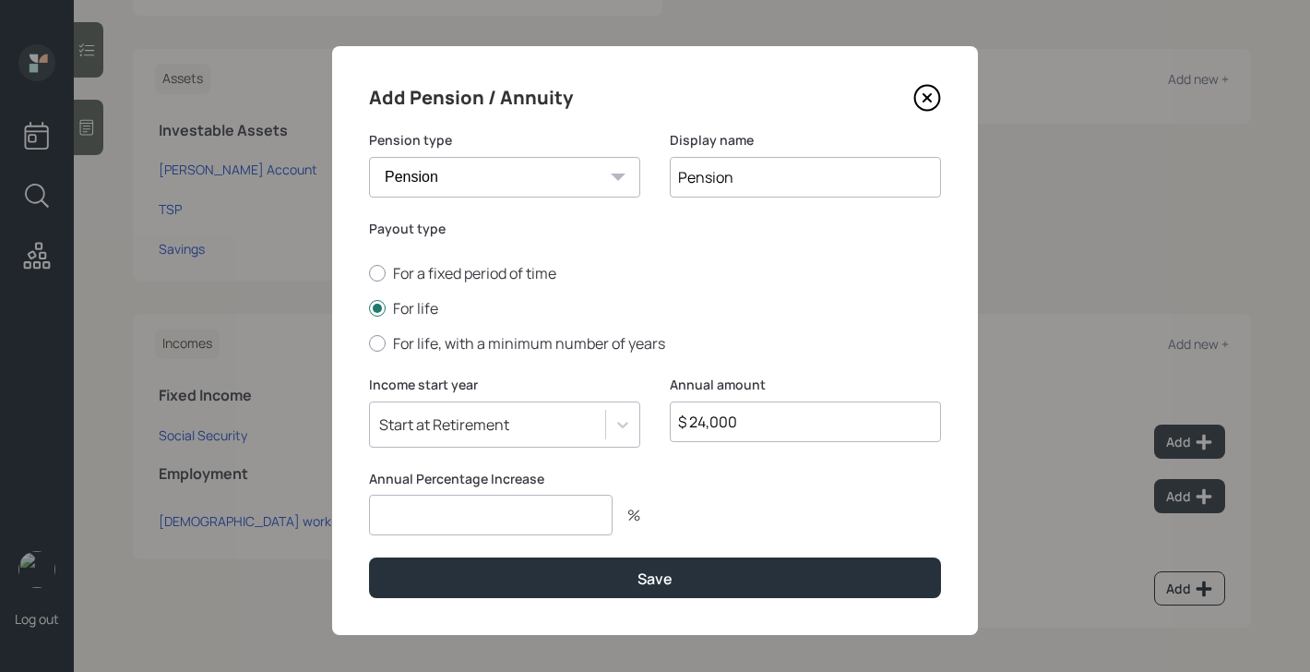
click at [566, 526] on input "number" at bounding box center [491, 514] width 244 height 41
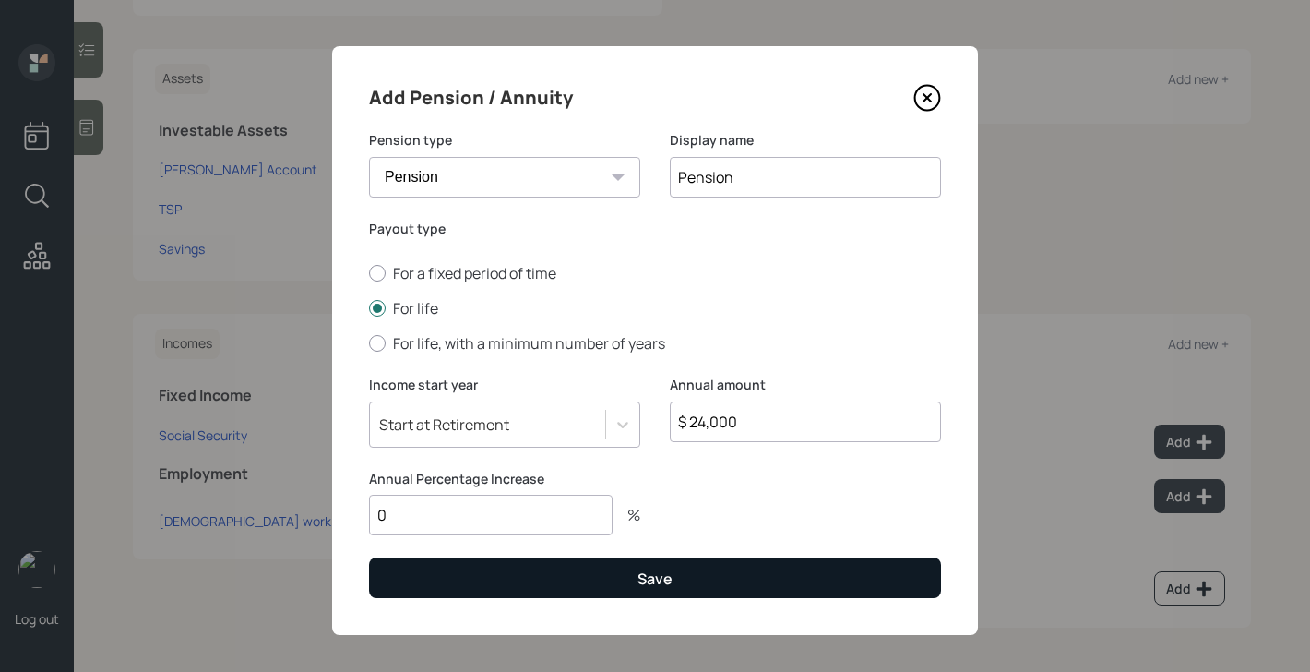
type input "0"
click at [582, 589] on button "Save" at bounding box center [655, 577] width 572 height 40
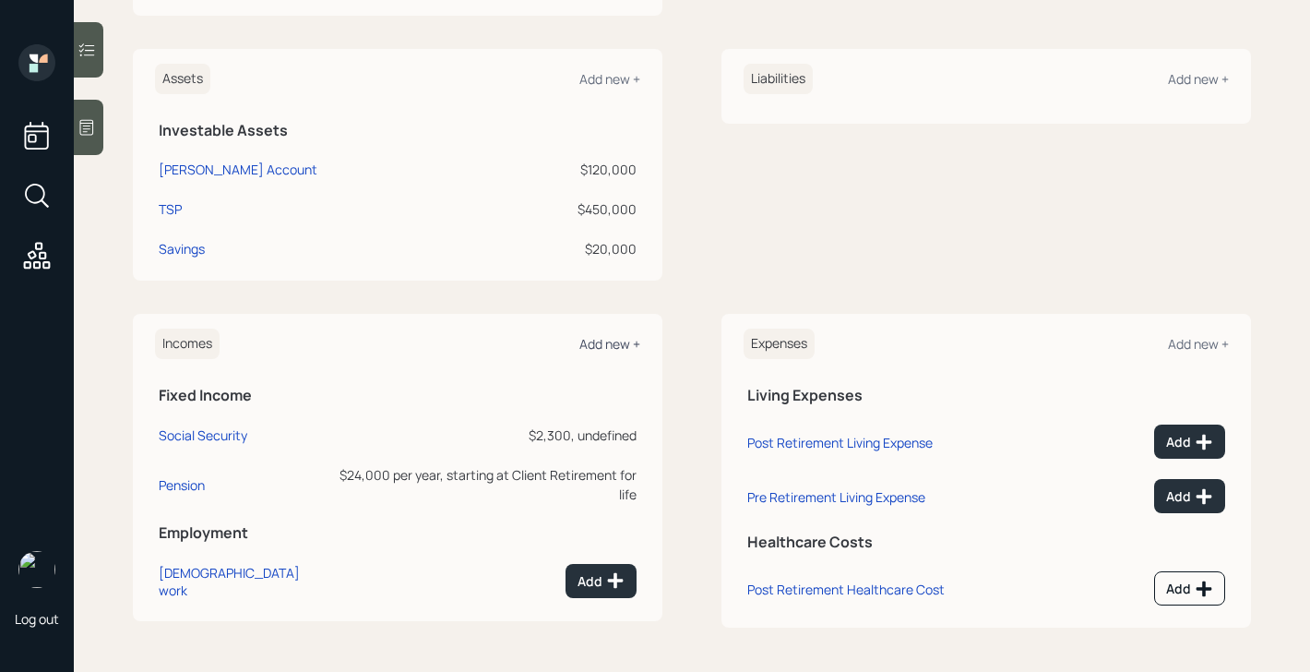
click at [632, 350] on div "Add new +" at bounding box center [609, 344] width 61 height 18
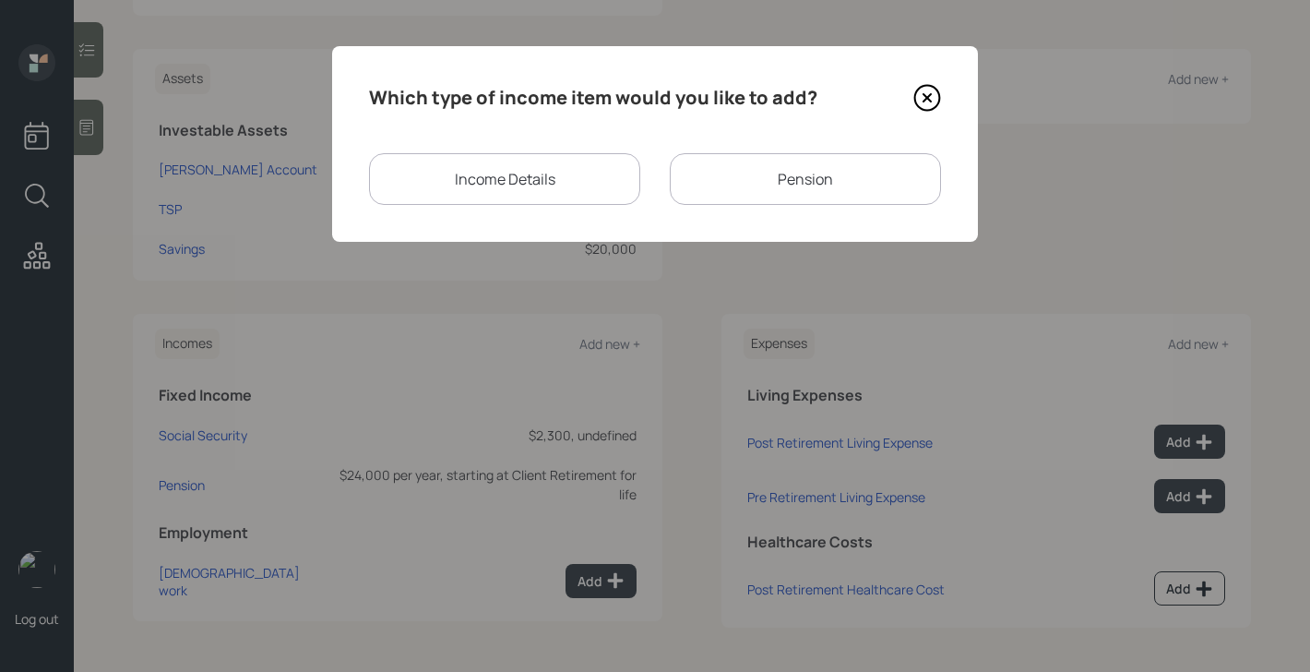
click at [547, 203] on div "Income Details" at bounding box center [504, 179] width 271 height 52
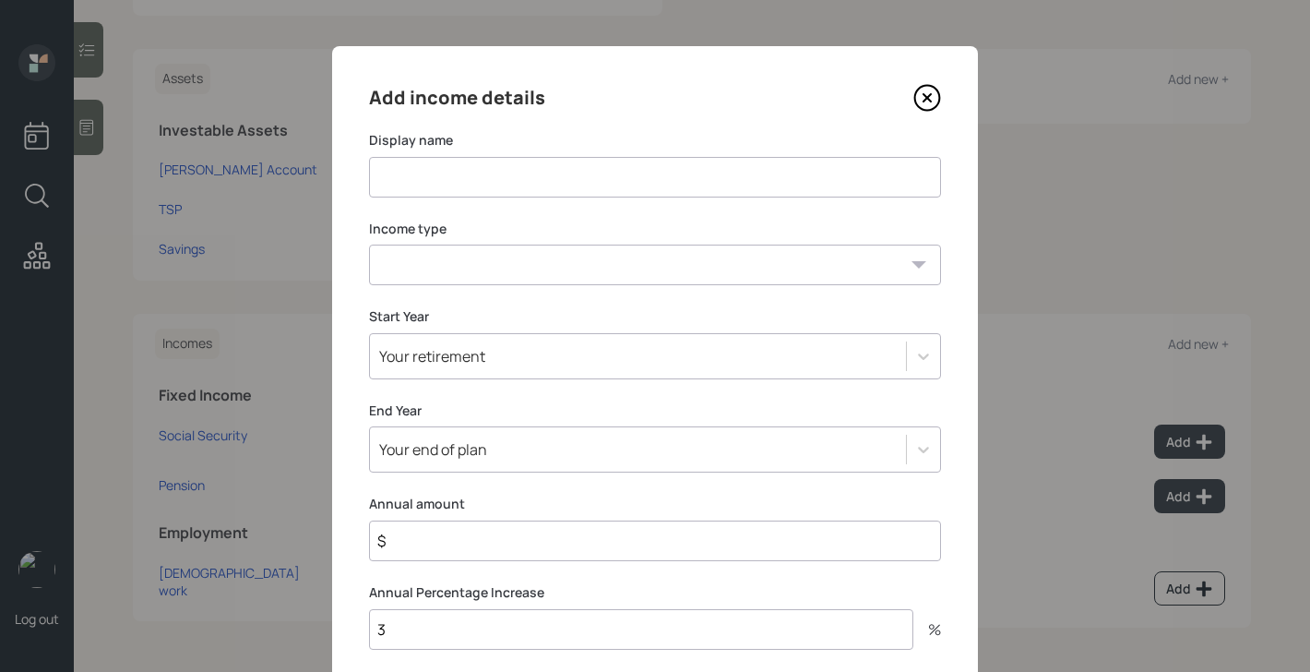
click at [928, 86] on icon at bounding box center [927, 98] width 25 height 25
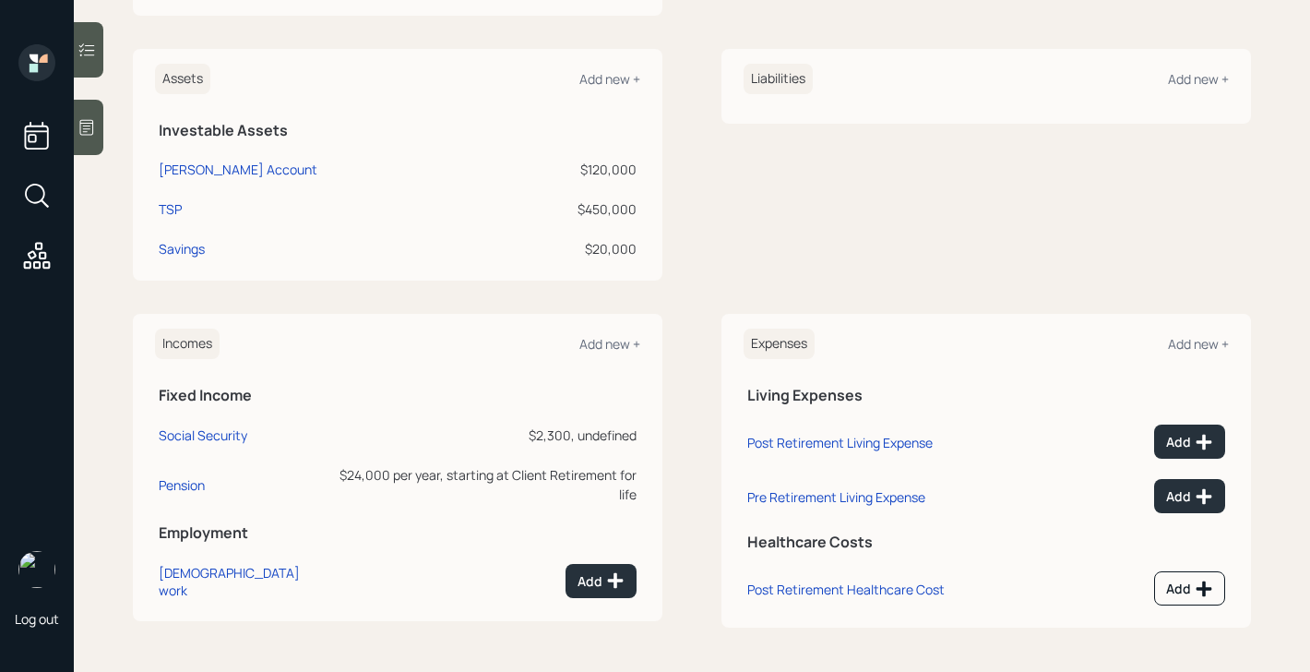
click at [603, 358] on div "Incomes Add new +" at bounding box center [397, 343] width 485 height 30
click at [605, 341] on div "Add new +" at bounding box center [609, 344] width 61 height 18
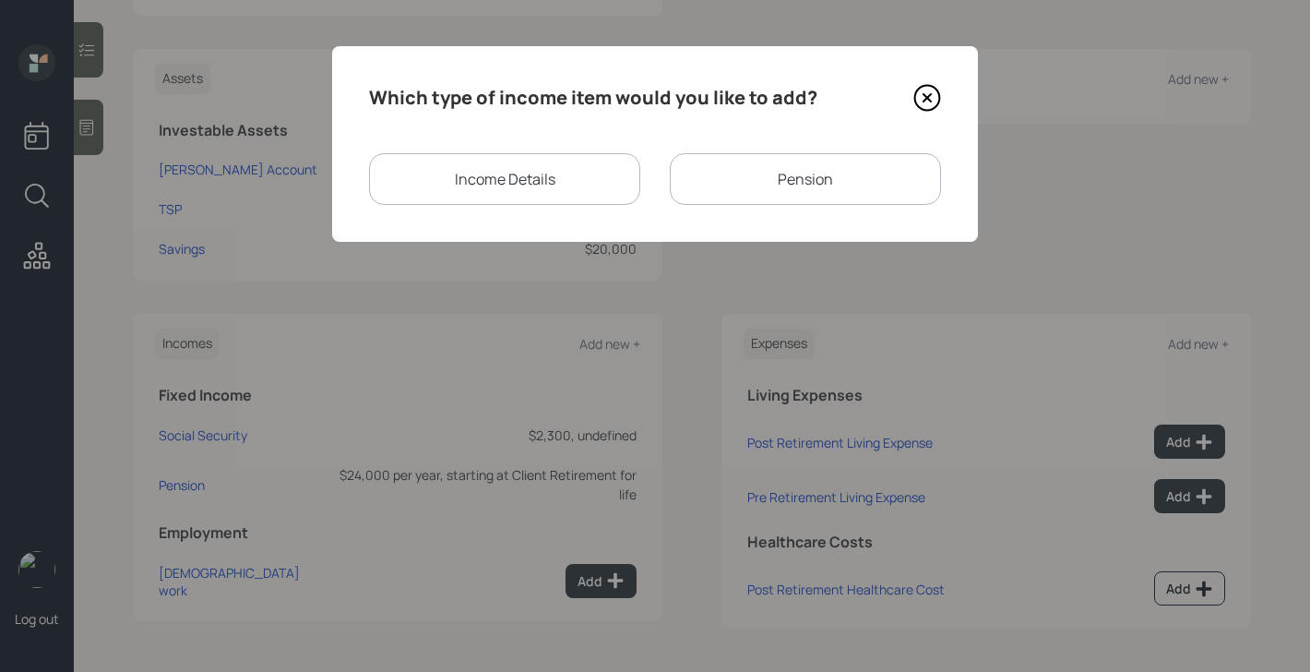
click at [740, 173] on div "Pension" at bounding box center [805, 179] width 271 height 52
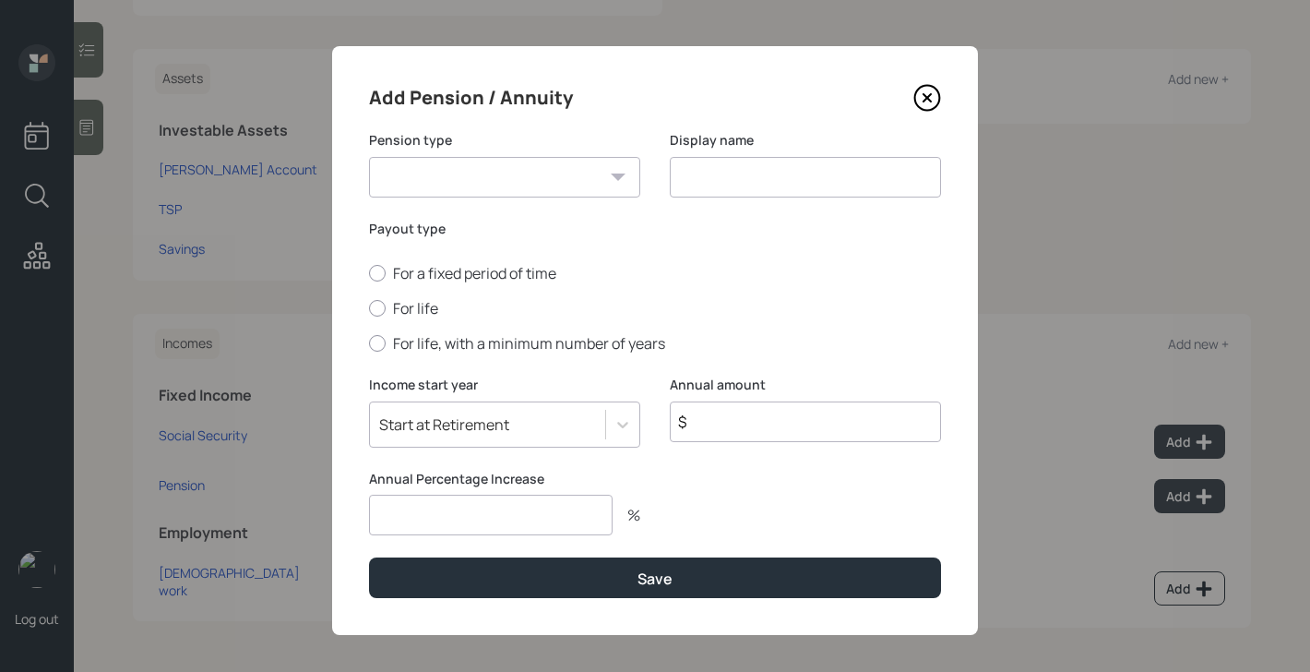
click at [740, 173] on input at bounding box center [805, 177] width 271 height 41
type input "Military Pension"
click at [567, 181] on select "Pension Annuity" at bounding box center [504, 177] width 271 height 41
select select "pension"
click at [369, 157] on select "Pension Annuity" at bounding box center [504, 177] width 271 height 41
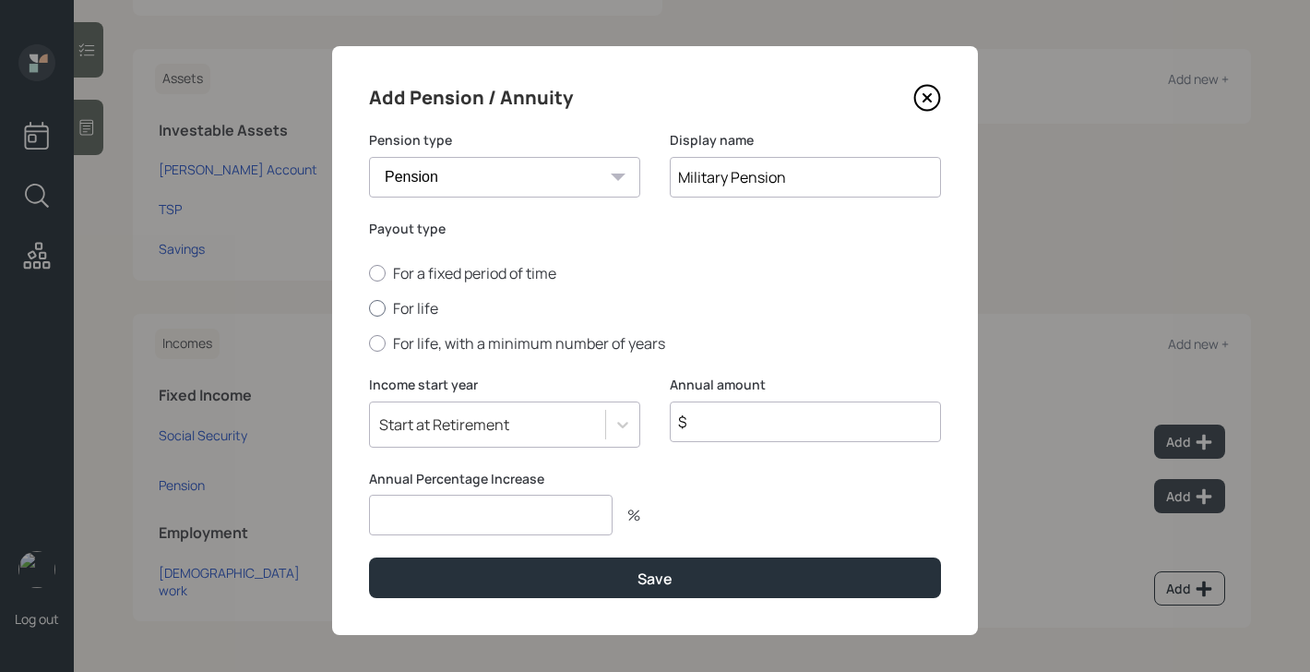
click at [427, 303] on label "For life" at bounding box center [655, 308] width 572 height 20
click at [369, 308] on input "For life" at bounding box center [368, 308] width 1 height 1
radio input "true"
click at [761, 434] on input "$" at bounding box center [805, 421] width 271 height 41
type input "$ 21,600"
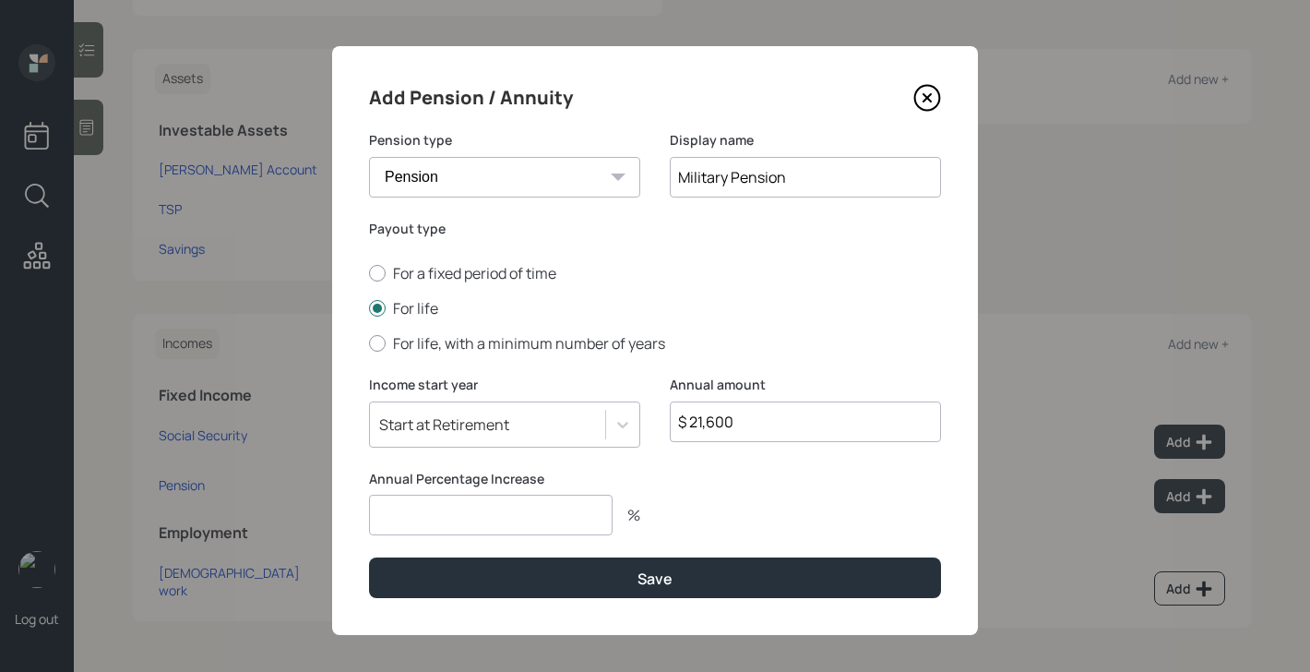
click at [534, 521] on input "number" at bounding box center [491, 514] width 244 height 41
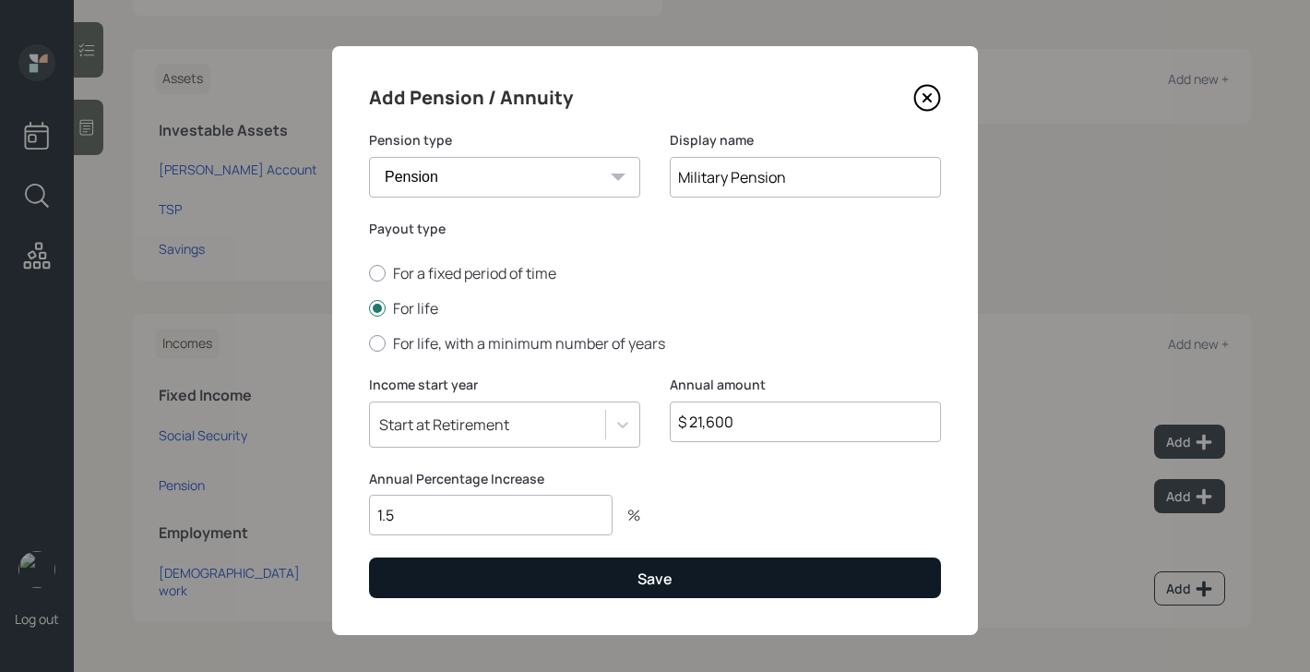
type input "1.5"
click at [536, 586] on button "Save" at bounding box center [655, 577] width 572 height 40
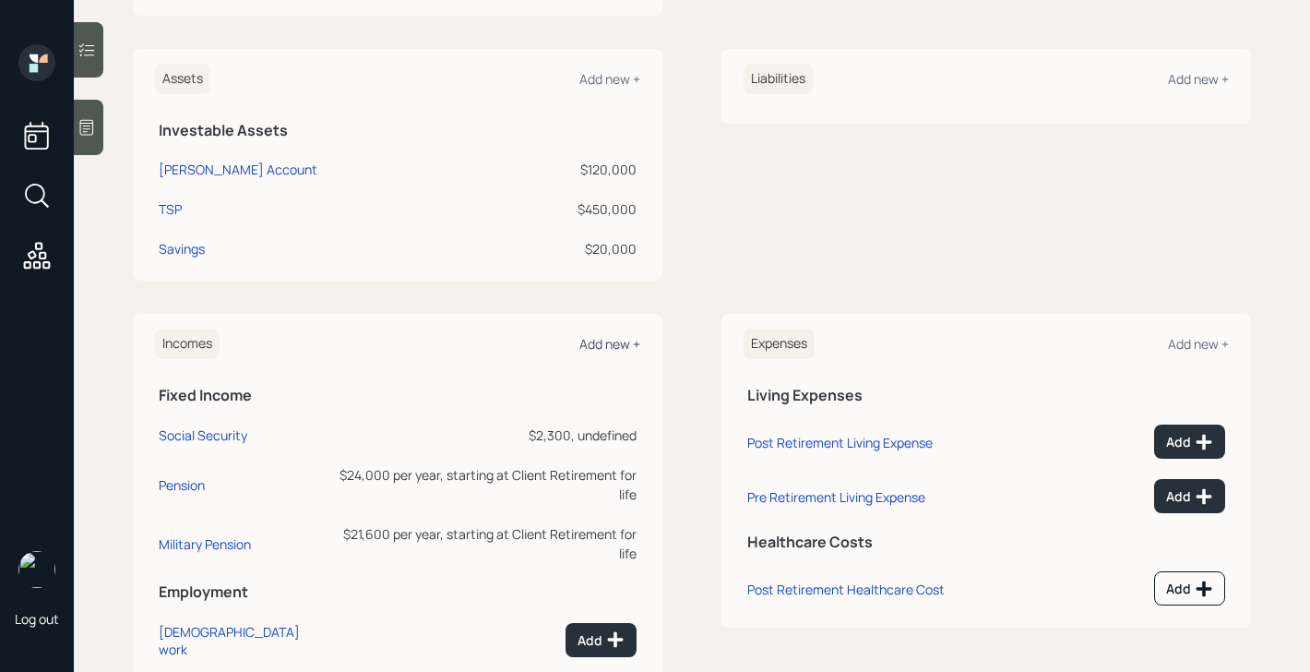
click at [614, 348] on div "Add new +" at bounding box center [609, 344] width 61 height 18
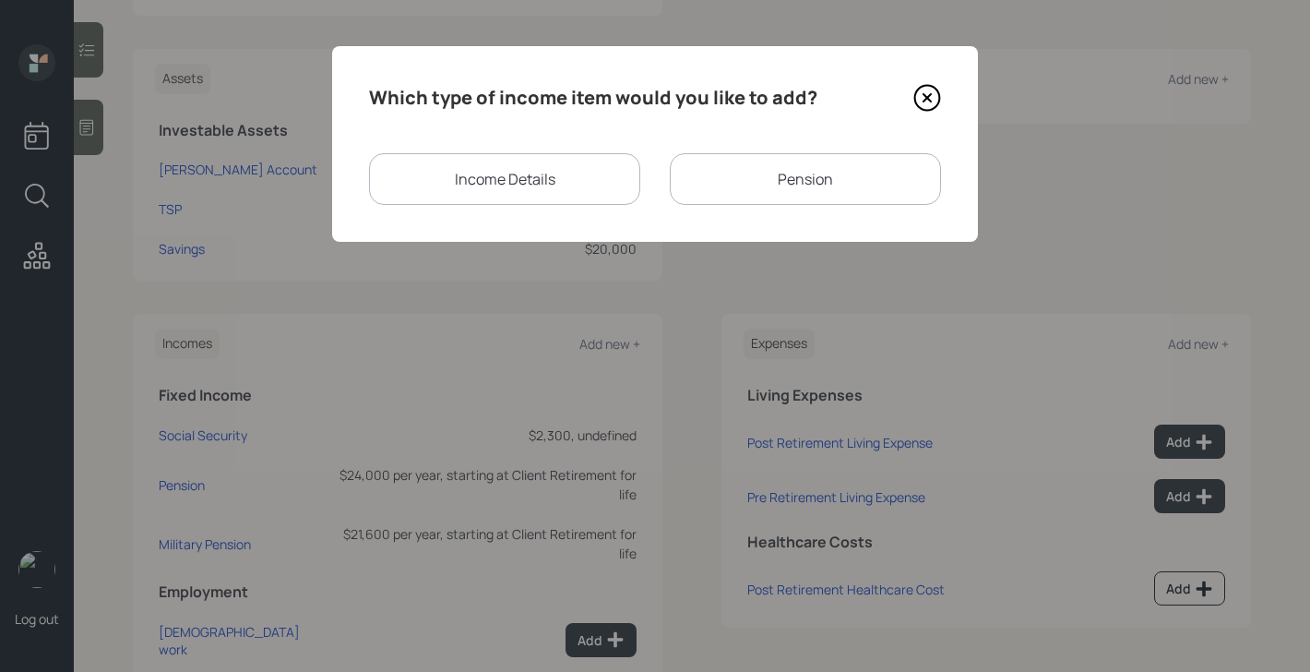
click at [735, 170] on div "Pension" at bounding box center [805, 179] width 271 height 52
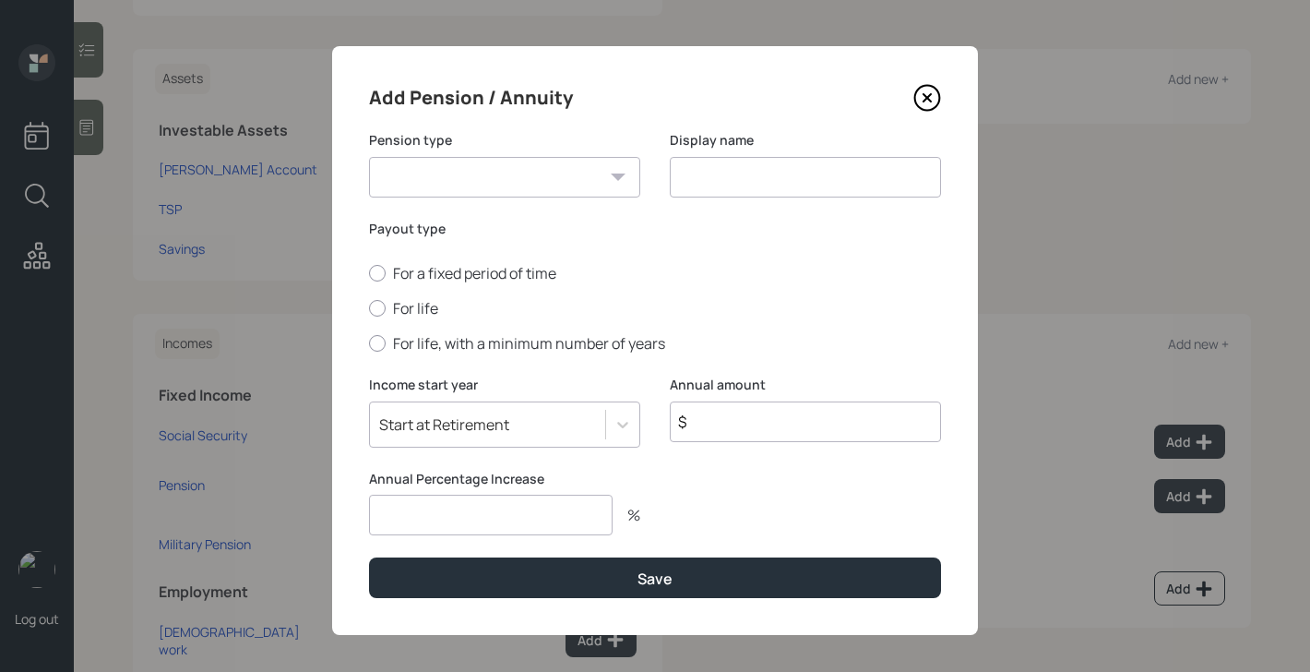
click at [735, 170] on input at bounding box center [805, 177] width 271 height 41
type input "Government Pension"
click at [577, 175] on select "Pension Annuity" at bounding box center [504, 177] width 271 height 41
select select "pension"
click at [369, 157] on select "Pension Annuity" at bounding box center [504, 177] width 271 height 41
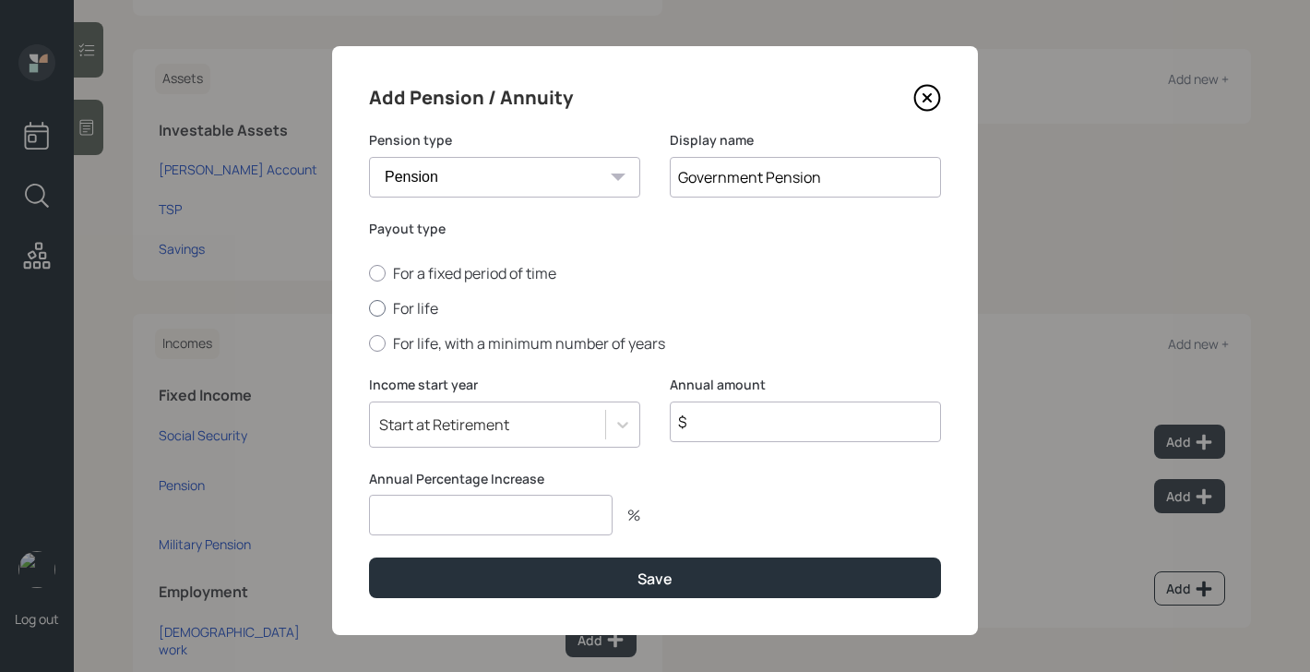
click at [410, 312] on label "For life" at bounding box center [655, 308] width 572 height 20
click at [369, 309] on input "For life" at bounding box center [368, 308] width 1 height 1
radio input "true"
click at [753, 430] on input "$" at bounding box center [805, 421] width 271 height 41
click at [471, 523] on input "number" at bounding box center [491, 514] width 244 height 41
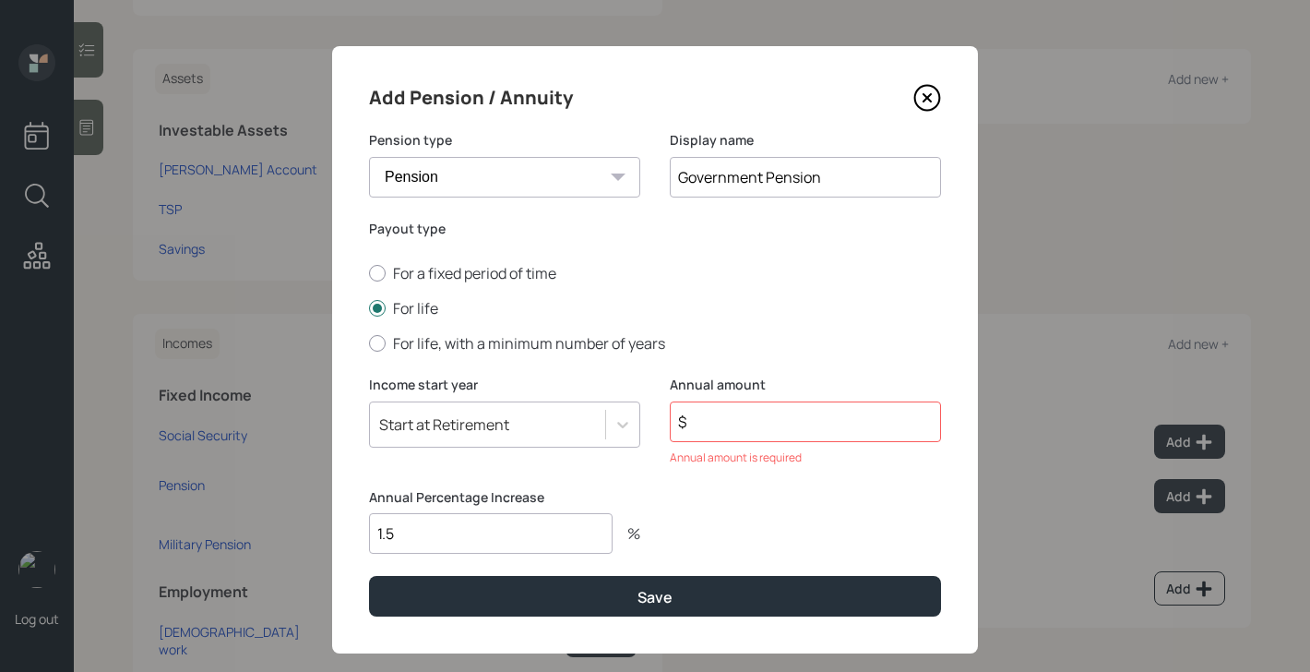
type input "1.5"
click at [731, 432] on input "$" at bounding box center [805, 421] width 271 height 41
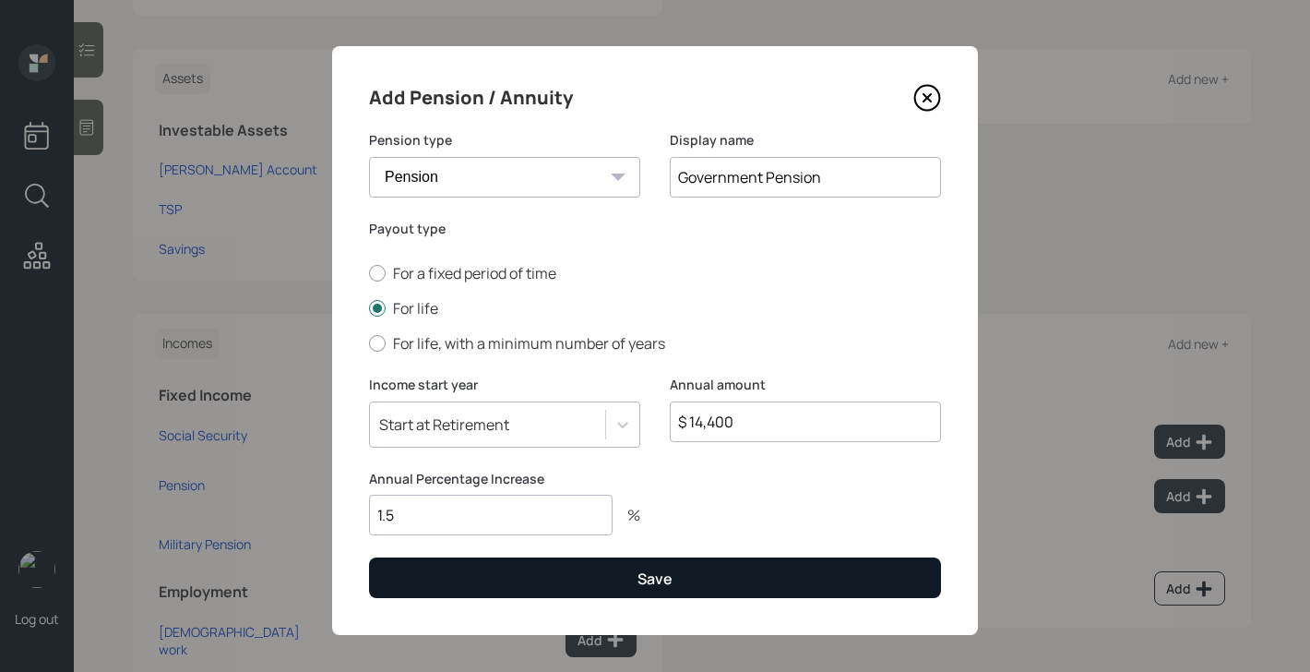
type input "$ 14,400"
click at [651, 568] on div "Save" at bounding box center [654, 578] width 35 height 20
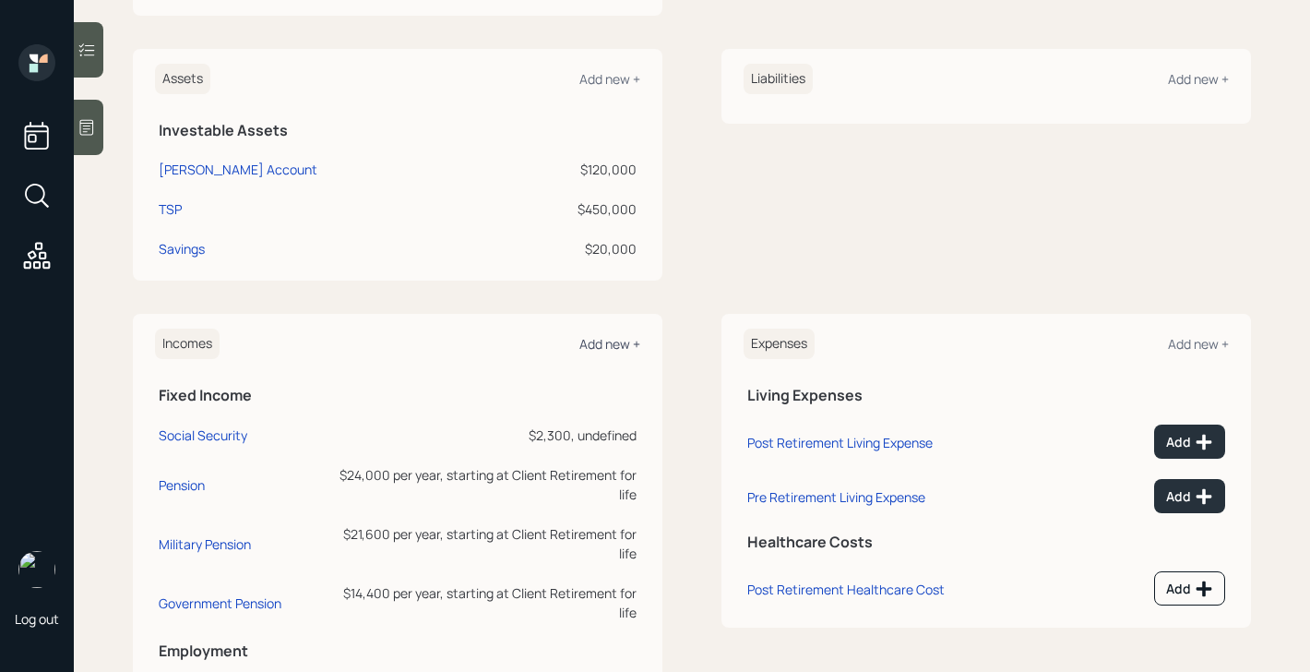
click at [602, 342] on div "Add new +" at bounding box center [609, 344] width 61 height 18
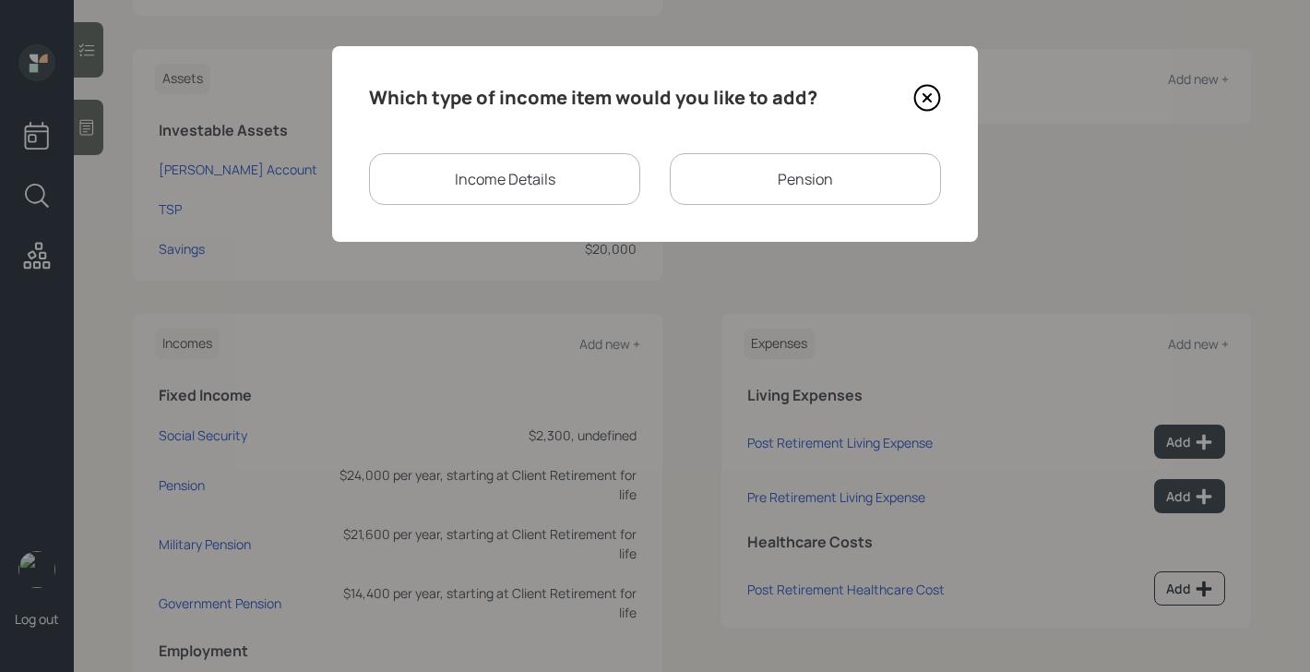
click at [540, 199] on div "Income Details" at bounding box center [504, 179] width 271 height 52
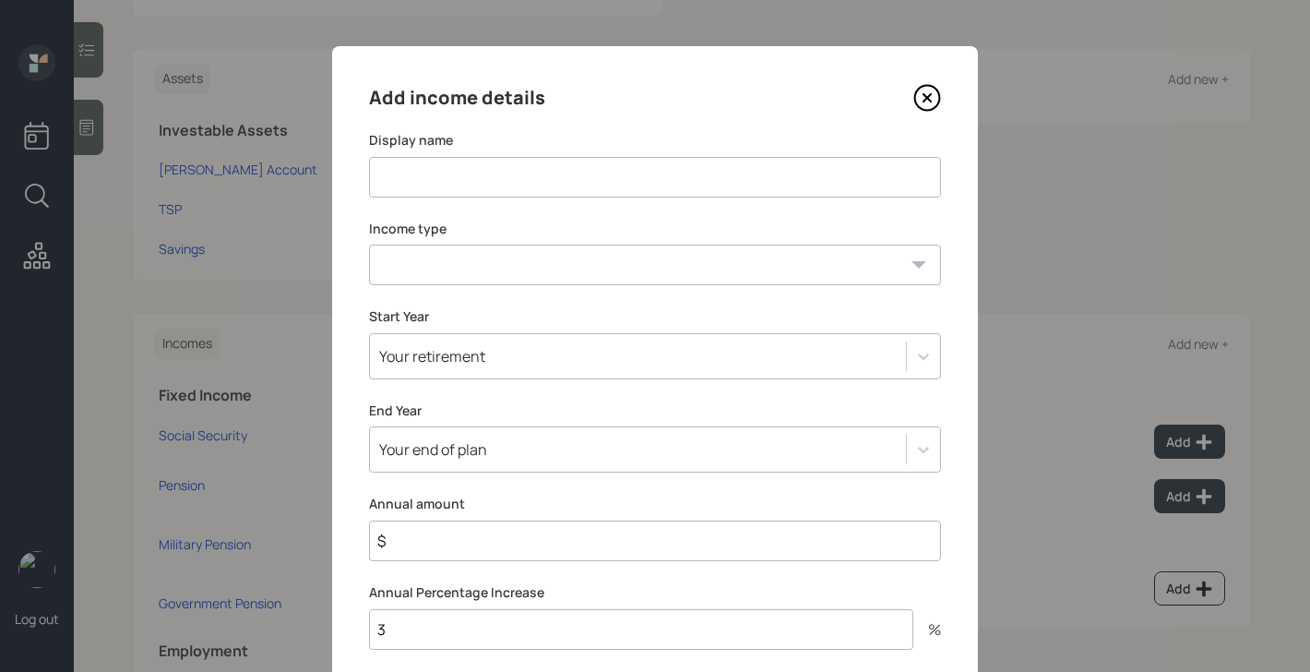
click at [540, 188] on input at bounding box center [655, 177] width 572 height 41
type input "Disability Payment"
click at [524, 275] on select "[DEMOGRAPHIC_DATA] work [DEMOGRAPHIC_DATA] work Self employment Other" at bounding box center [655, 264] width 572 height 41
select select "other"
click at [369, 244] on select "[DEMOGRAPHIC_DATA] work [DEMOGRAPHIC_DATA] work Self employment Other" at bounding box center [655, 264] width 572 height 41
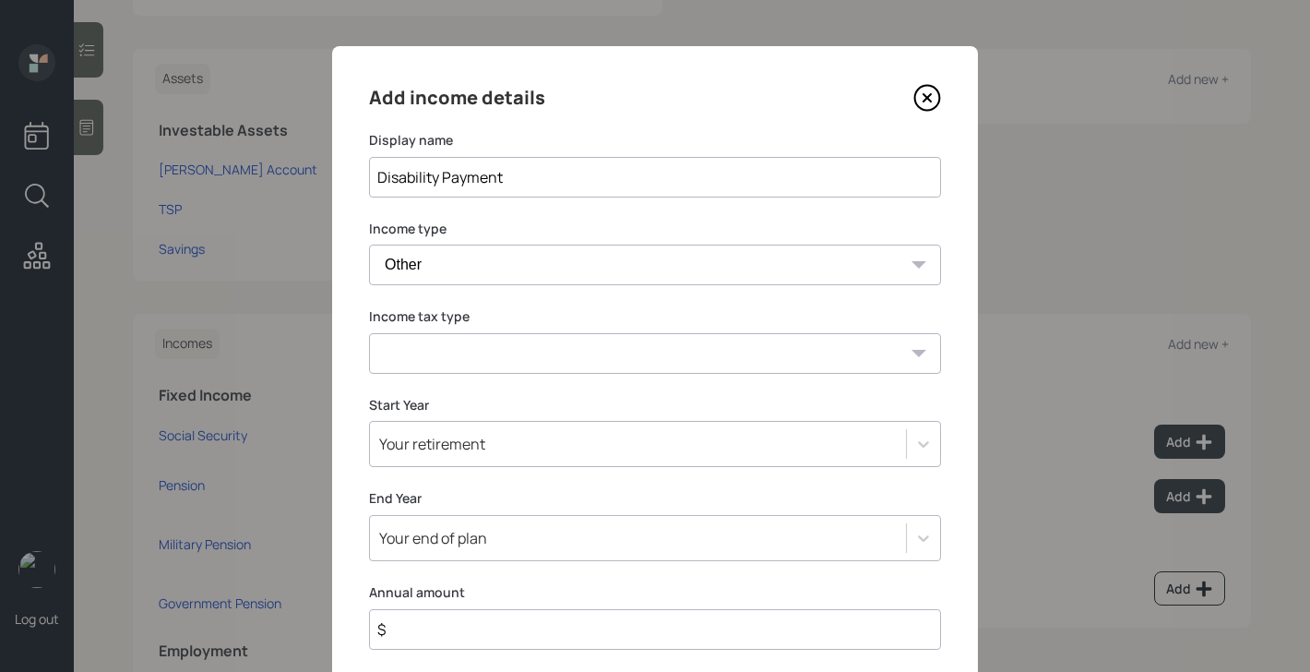
click at [478, 349] on select "Tax-free Earned Self Employment Alimony Royalties Pension / Annuity Interest Di…" at bounding box center [655, 353] width 572 height 41
select select "tax_free"
click at [369, 333] on select "Tax-free Earned Self Employment Alimony Royalties Pension / Annuity Interest Di…" at bounding box center [655, 353] width 572 height 41
click at [461, 453] on div "Your retirement" at bounding box center [655, 444] width 572 height 46
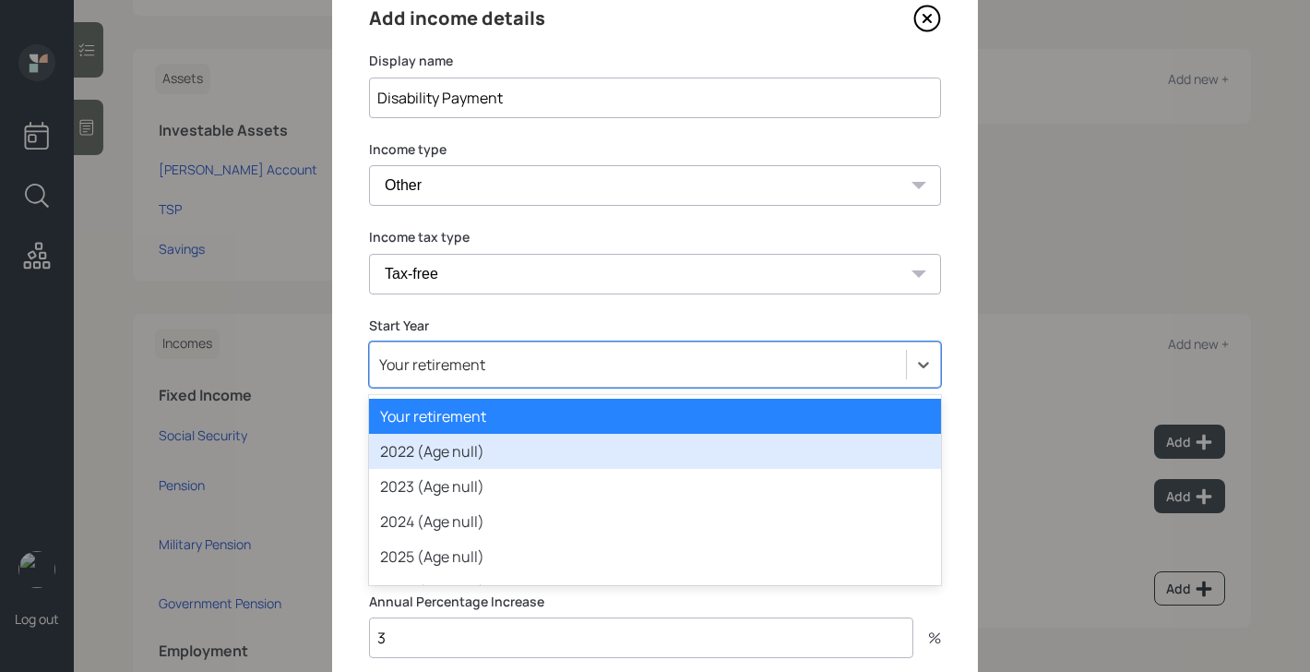
scroll to position [87, 0]
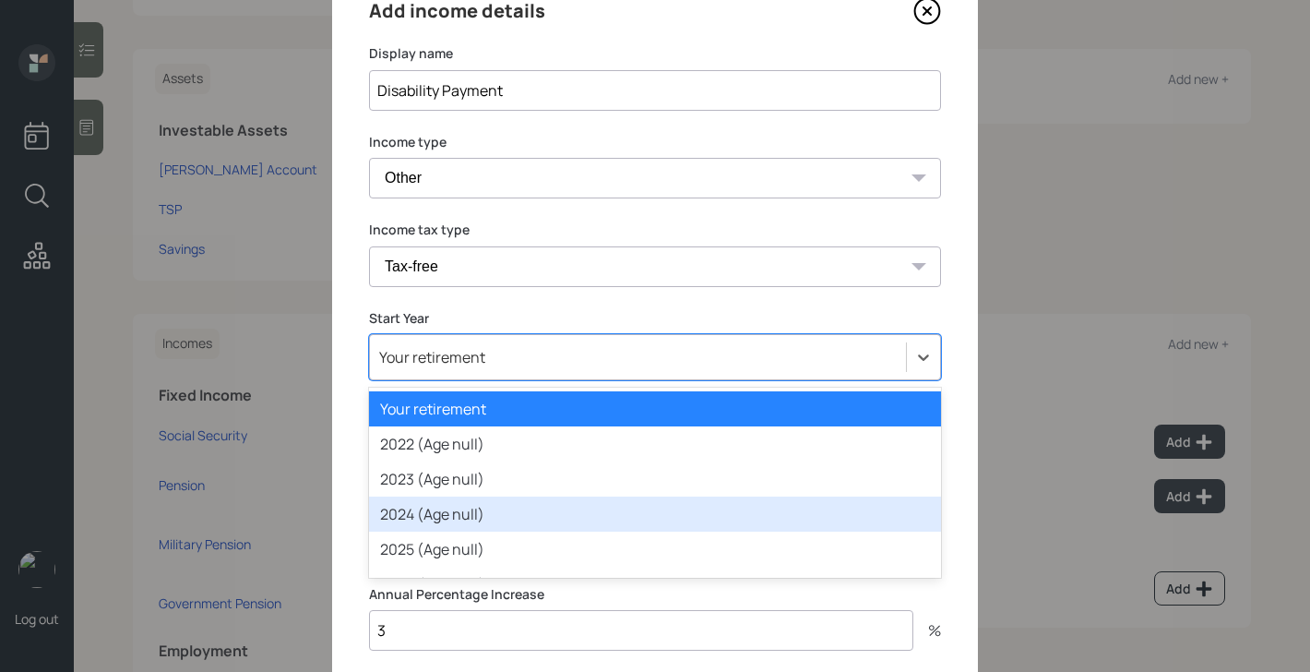
click at [447, 532] on div "2025 (Age null)" at bounding box center [655, 548] width 572 height 35
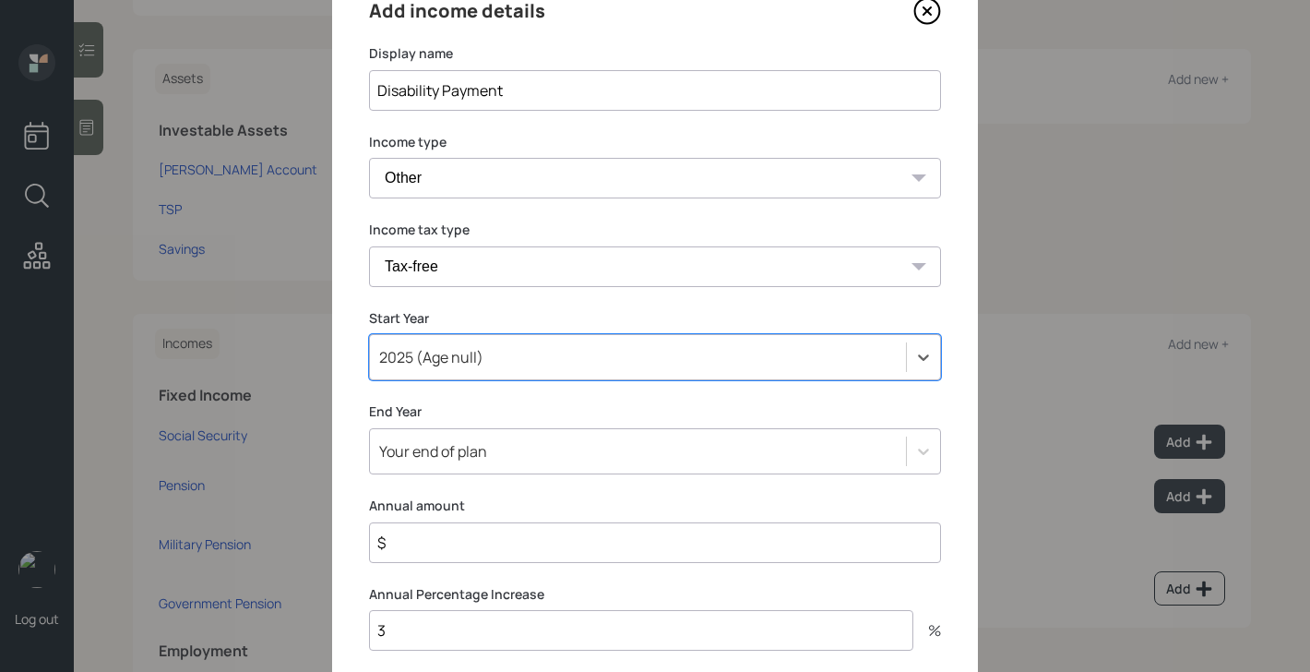
click at [422, 625] on input "3" at bounding box center [641, 630] width 544 height 41
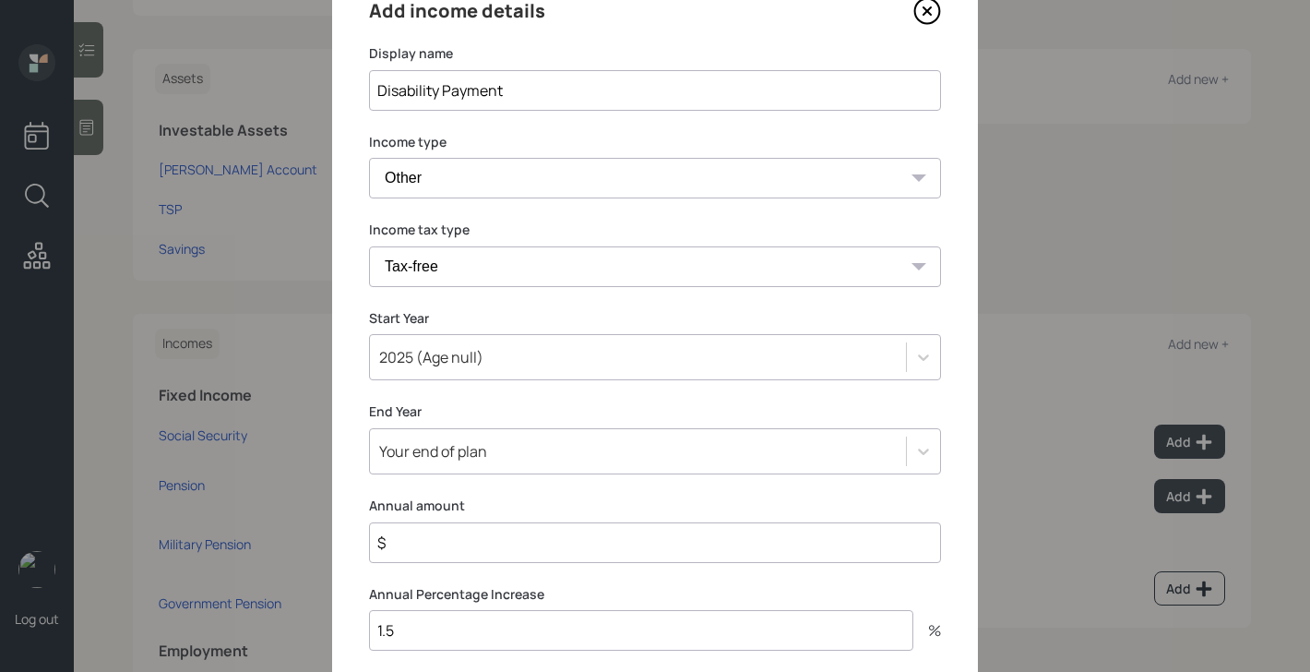
type input "1.5"
click at [426, 541] on input "$" at bounding box center [655, 542] width 572 height 41
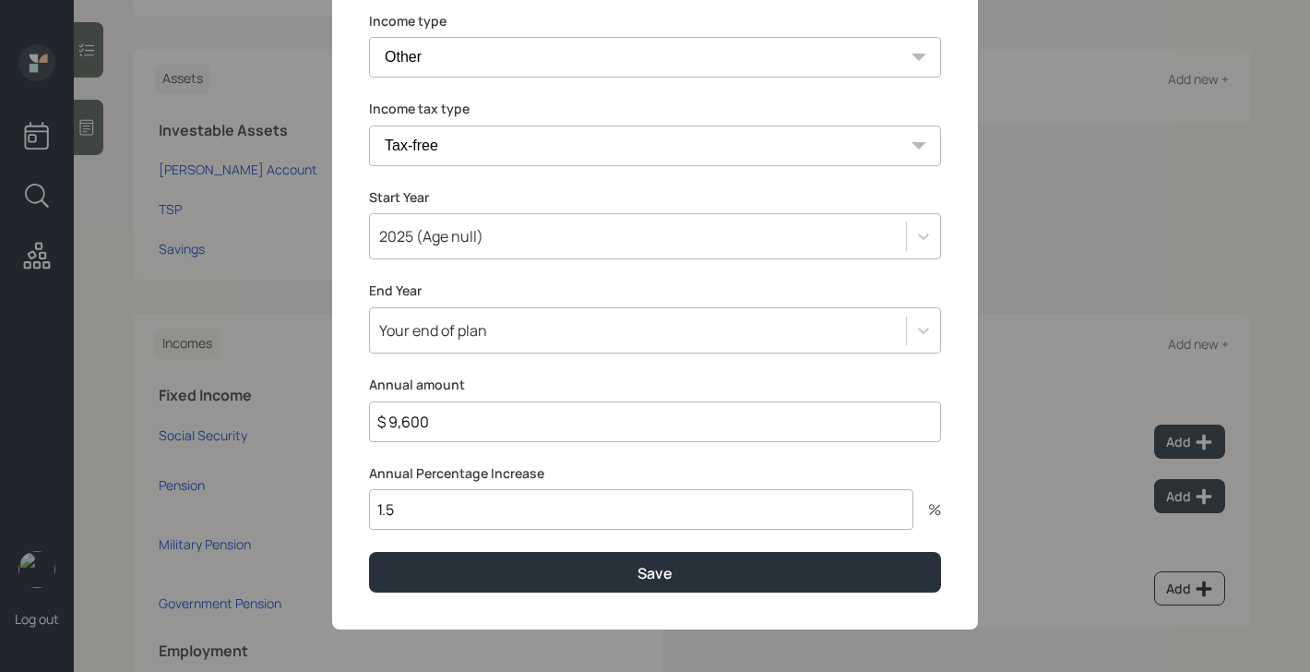
scroll to position [211, 0]
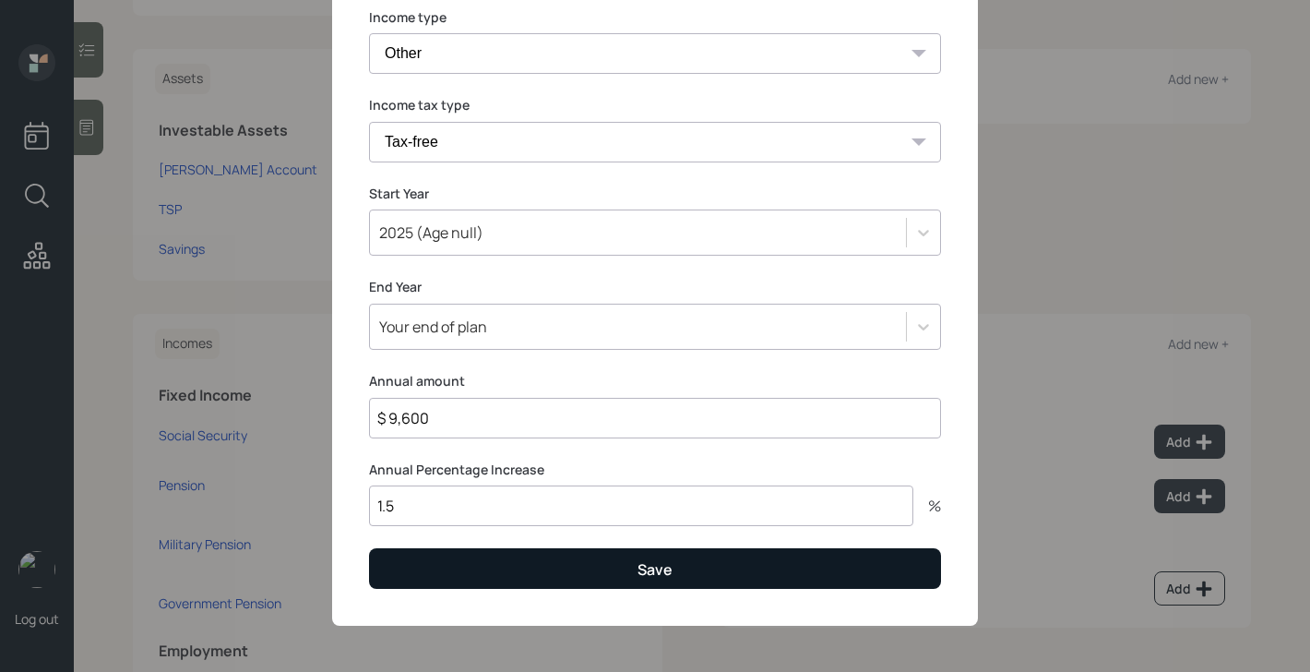
type input "$ 9,600"
click at [511, 561] on button "Save" at bounding box center [655, 568] width 572 height 40
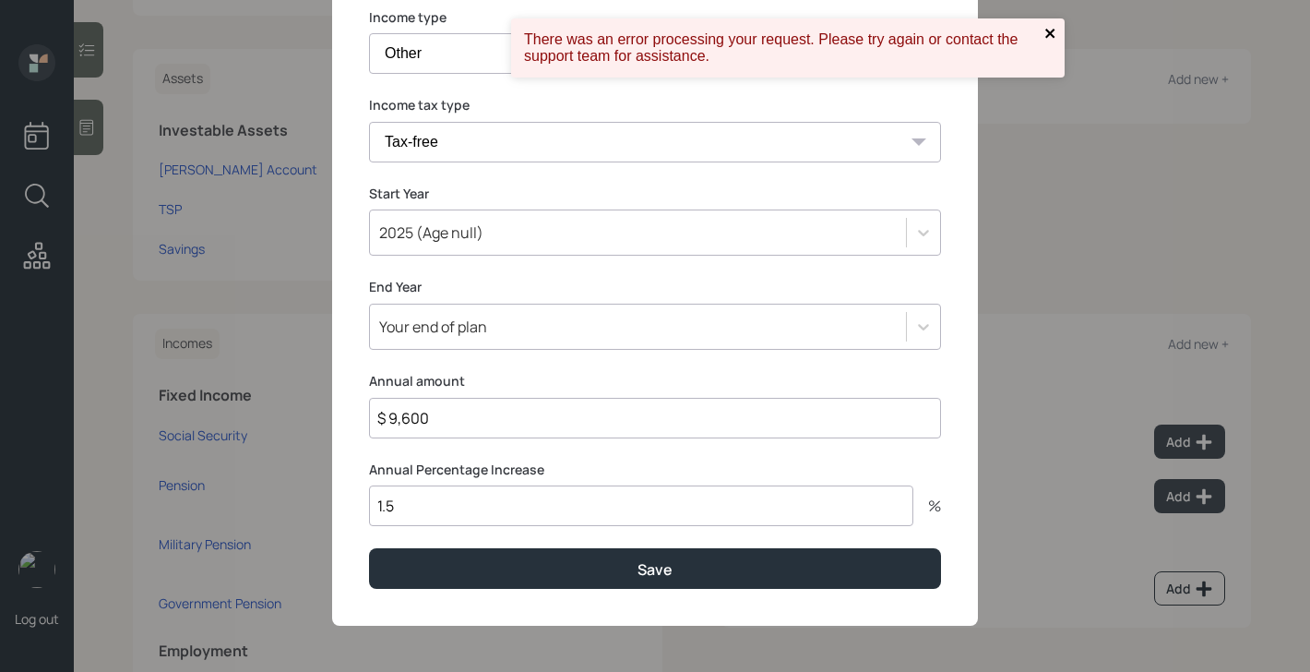
click at [1049, 31] on icon "close" at bounding box center [1049, 33] width 9 height 9
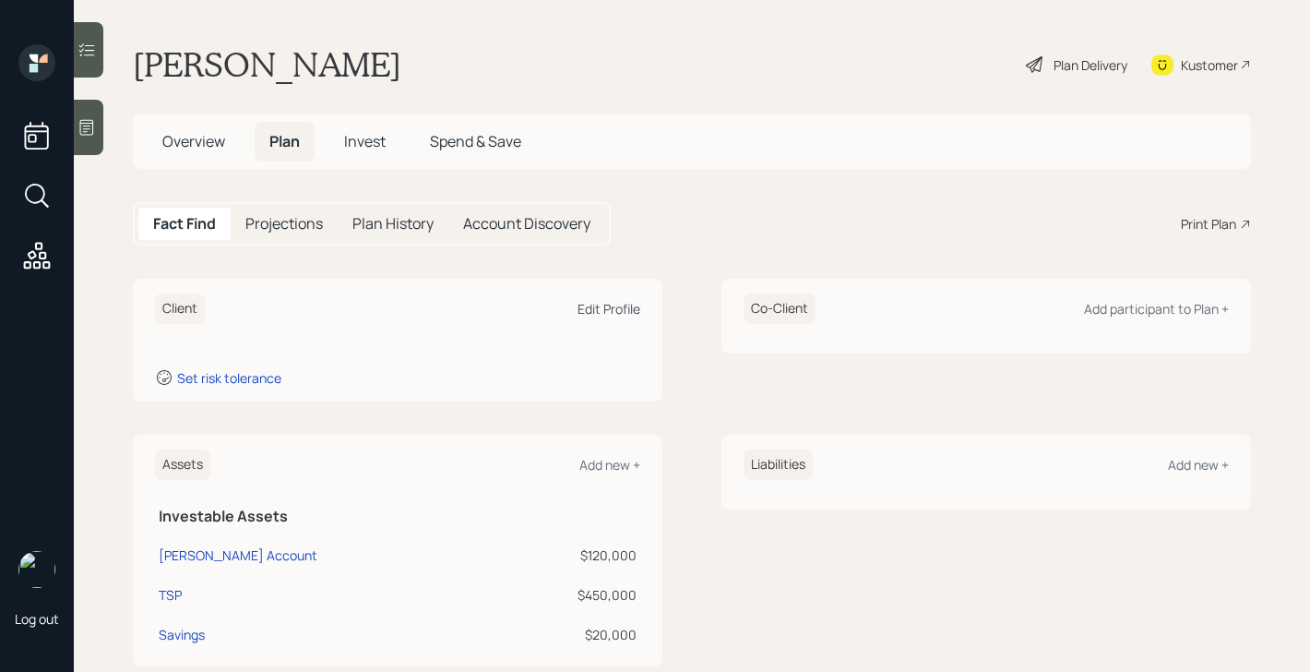
click at [606, 310] on div "Edit Profile" at bounding box center [608, 309] width 63 height 18
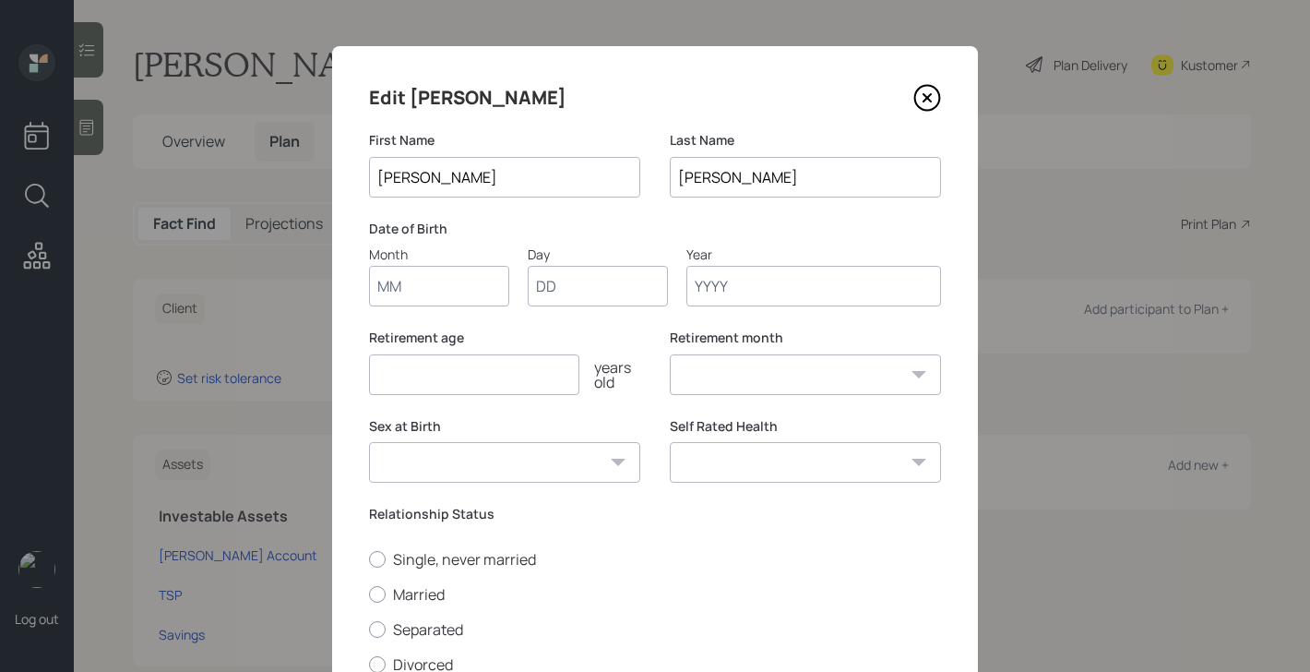
click at [417, 286] on input "Month" at bounding box center [439, 286] width 140 height 41
type input "01"
type input "1952"
select select "1"
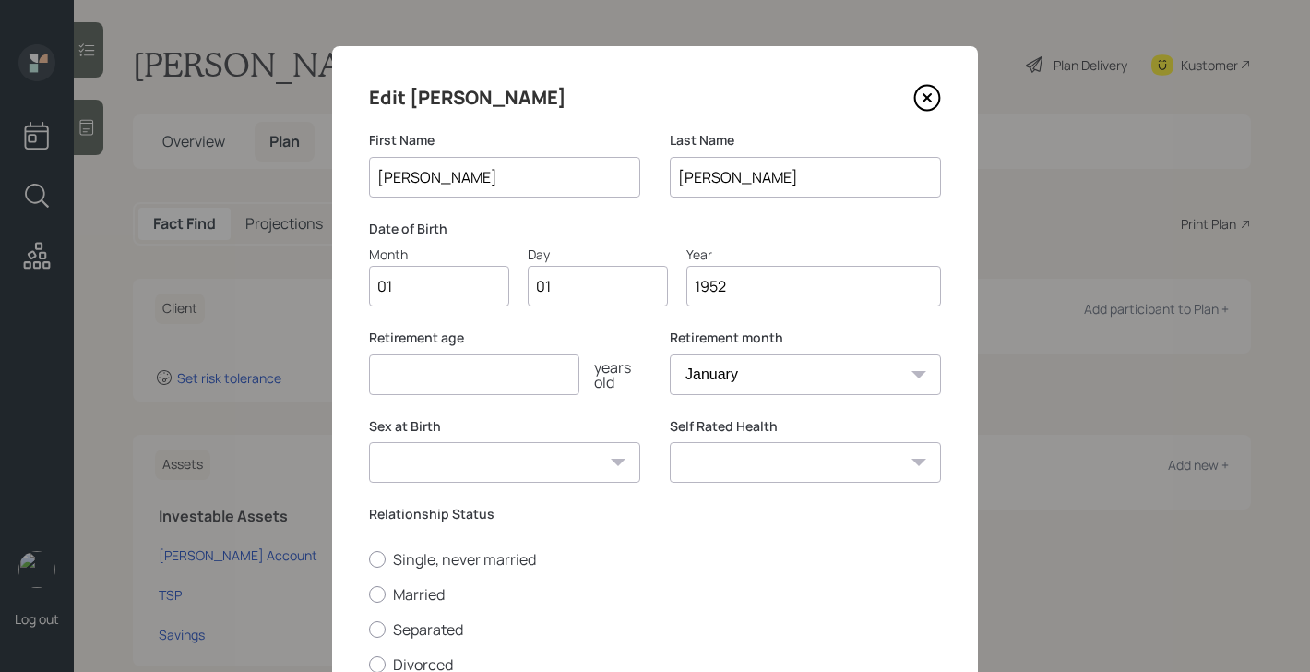
type input "1952"
click at [431, 381] on input "number" at bounding box center [474, 374] width 210 height 41
type input "67"
click at [514, 458] on select "[DEMOGRAPHIC_DATA] [DEMOGRAPHIC_DATA] Other / Prefer not to say" at bounding box center [504, 462] width 271 height 41
select select "[DEMOGRAPHIC_DATA]"
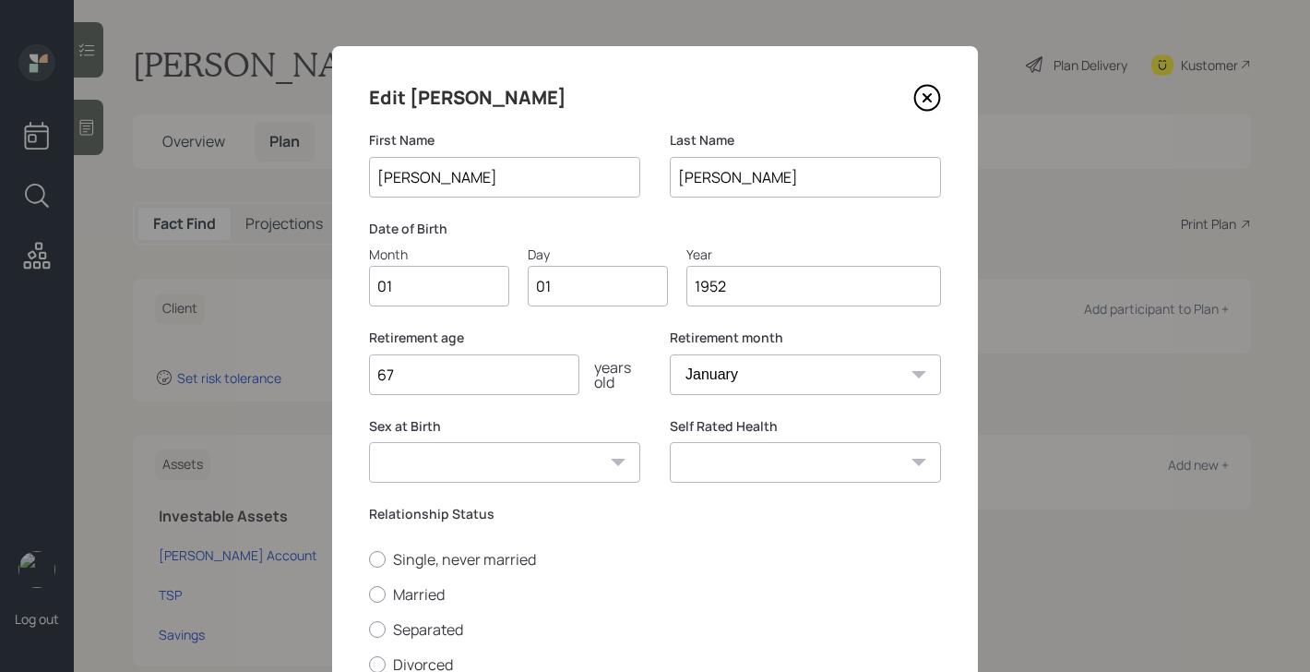
click at [369, 442] on select "[DEMOGRAPHIC_DATA] [DEMOGRAPHIC_DATA] Other / Prefer not to say" at bounding box center [504, 462] width 271 height 41
click at [417, 596] on label "Married" at bounding box center [655, 594] width 572 height 20
click at [369, 594] on input "Married" at bounding box center [368, 593] width 1 height 1
radio input "true"
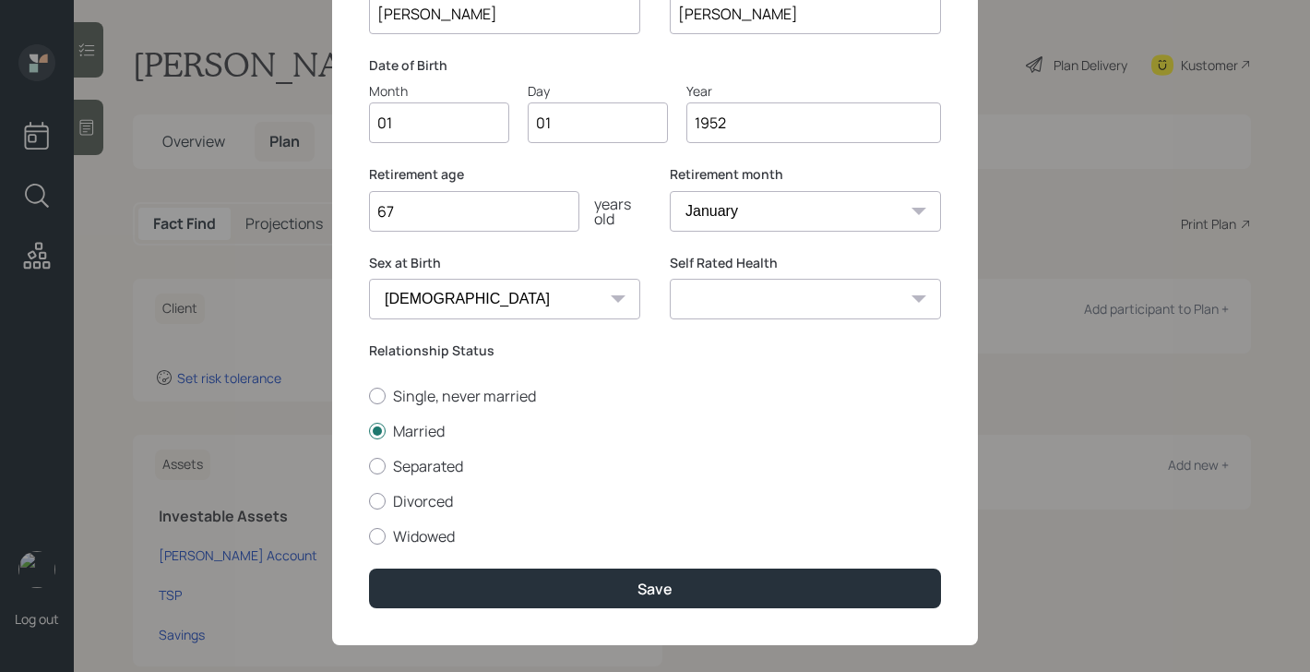
scroll to position [184, 0]
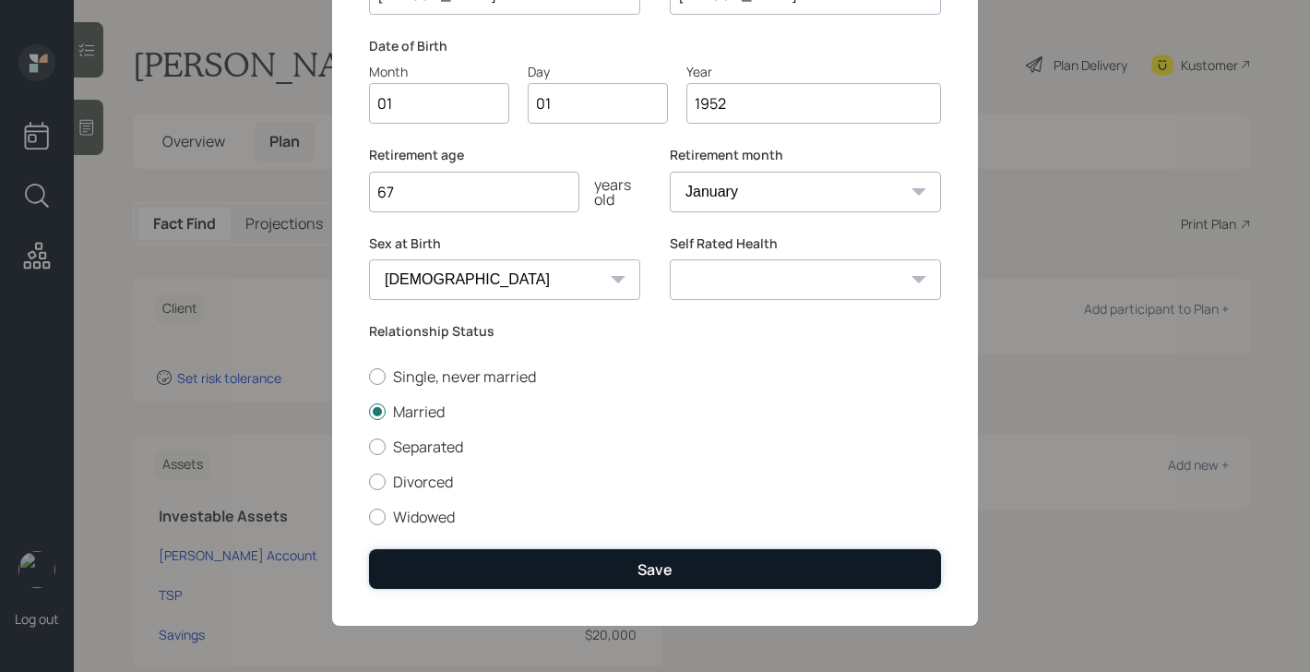
click at [679, 557] on button "Save" at bounding box center [655, 569] width 572 height 40
